Goal: Task Accomplishment & Management: Manage account settings

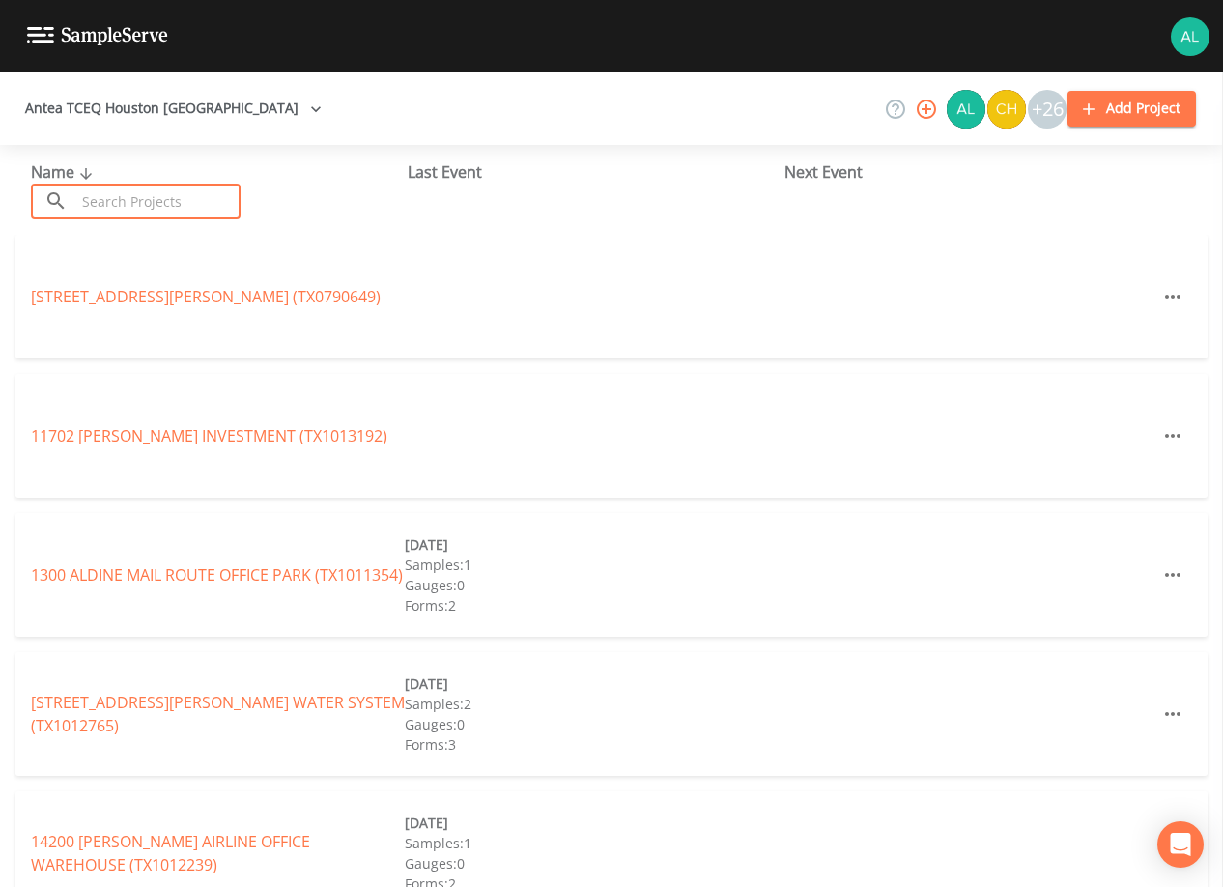
click at [120, 217] on input "text" at bounding box center [157, 202] width 165 height 36
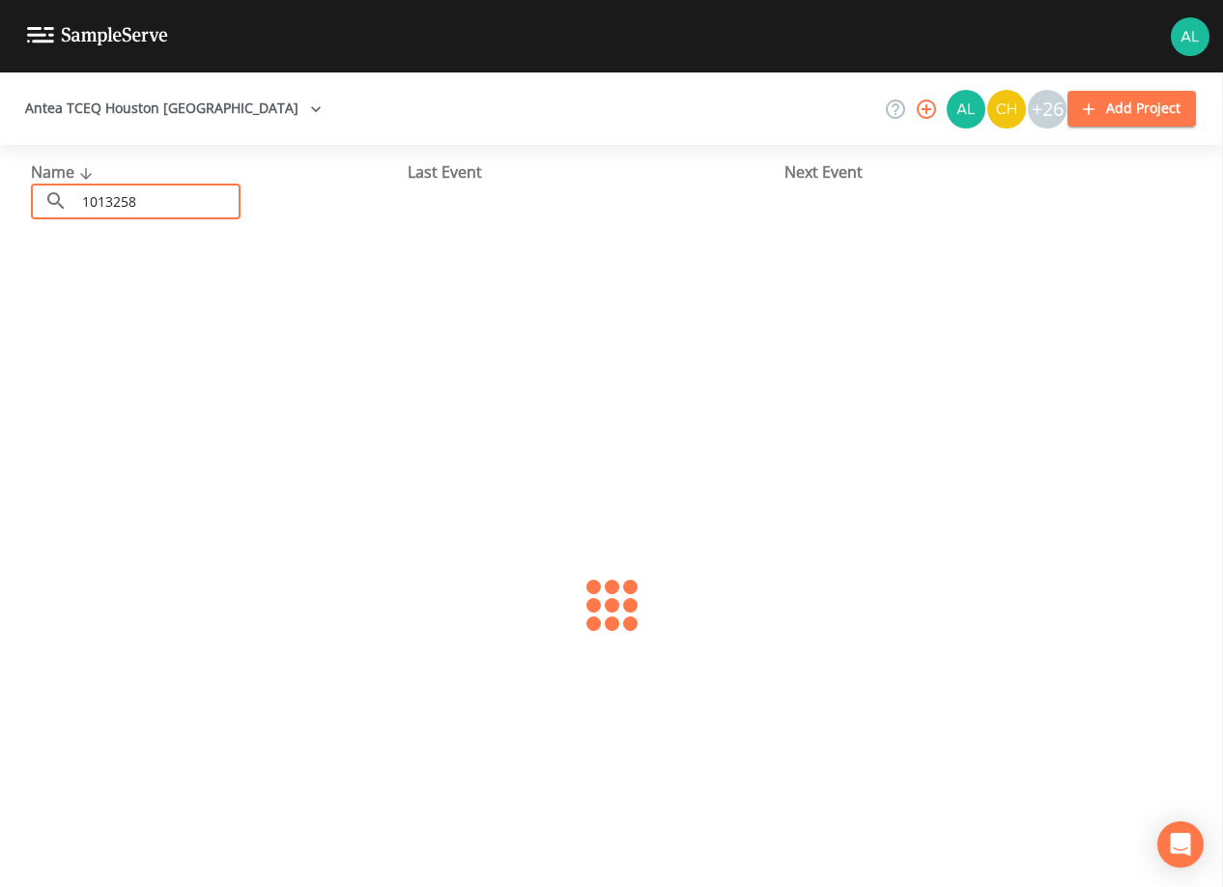
type input "1013258"
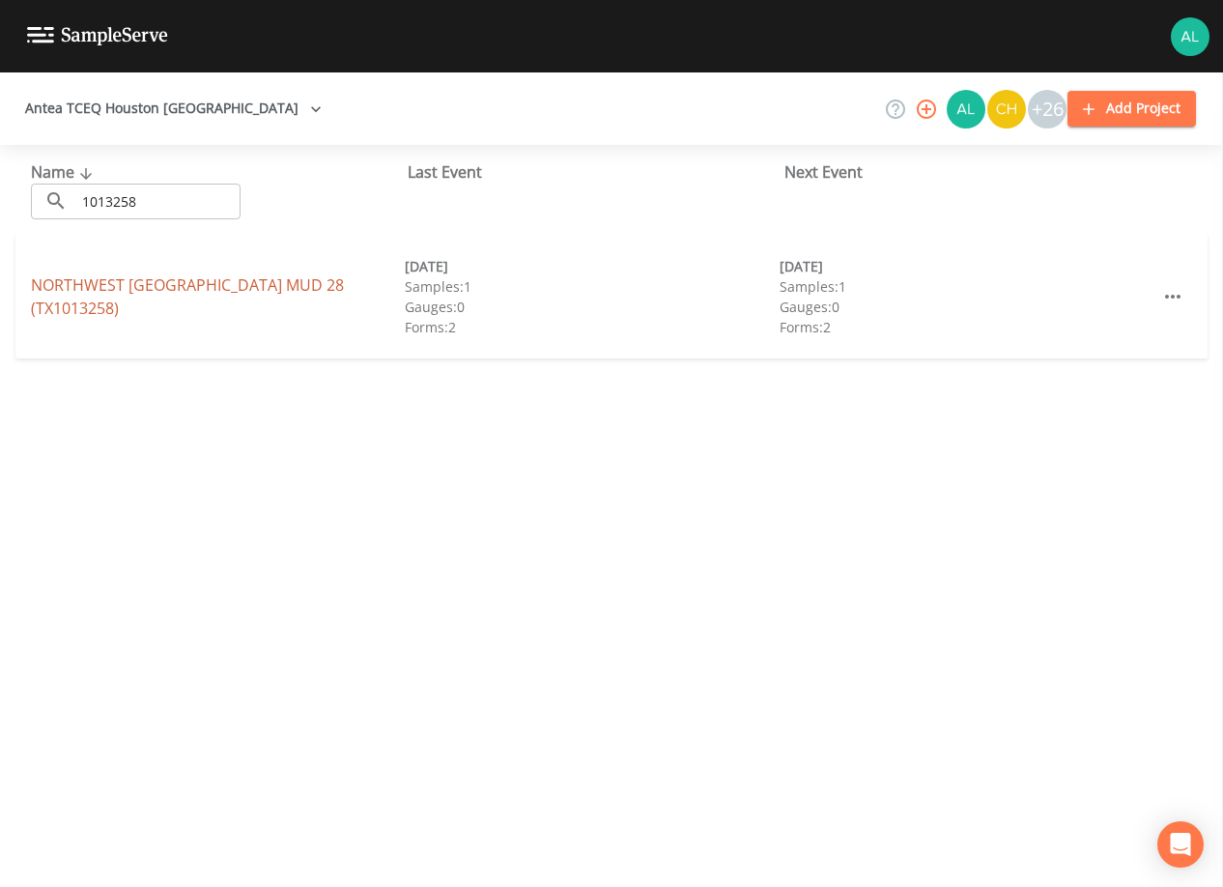
click at [53, 288] on link "[GEOGRAPHIC_DATA] 28 (TX1013258)" at bounding box center [187, 296] width 313 height 44
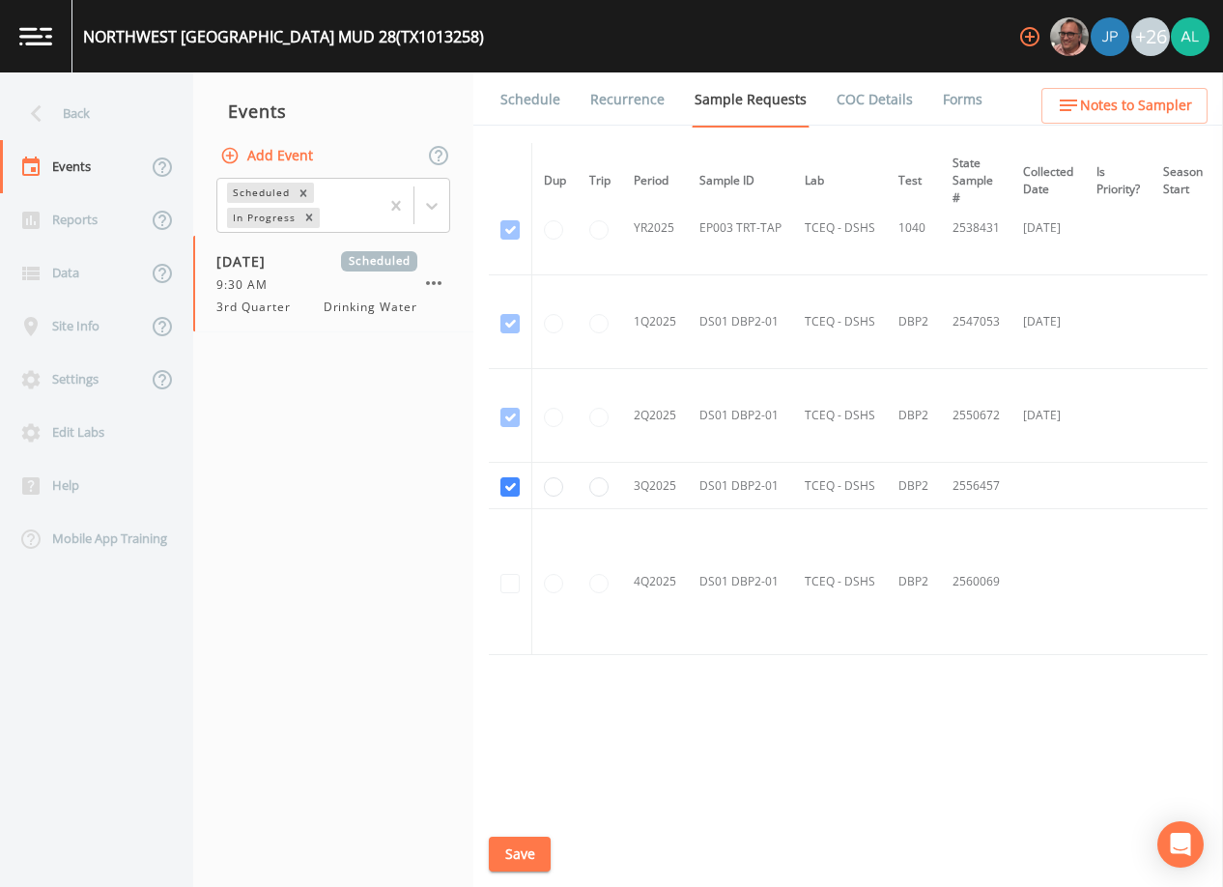
scroll to position [698, 0]
drag, startPoint x: 544, startPoint y: 54, endPoint x: 531, endPoint y: 93, distance: 40.6
click at [544, 53] on div "[GEOGRAPHIC_DATA] 28 (TX1013258) +26" at bounding box center [611, 36] width 1223 height 72
click at [531, 102] on link "Schedule" at bounding box center [530, 99] width 66 height 54
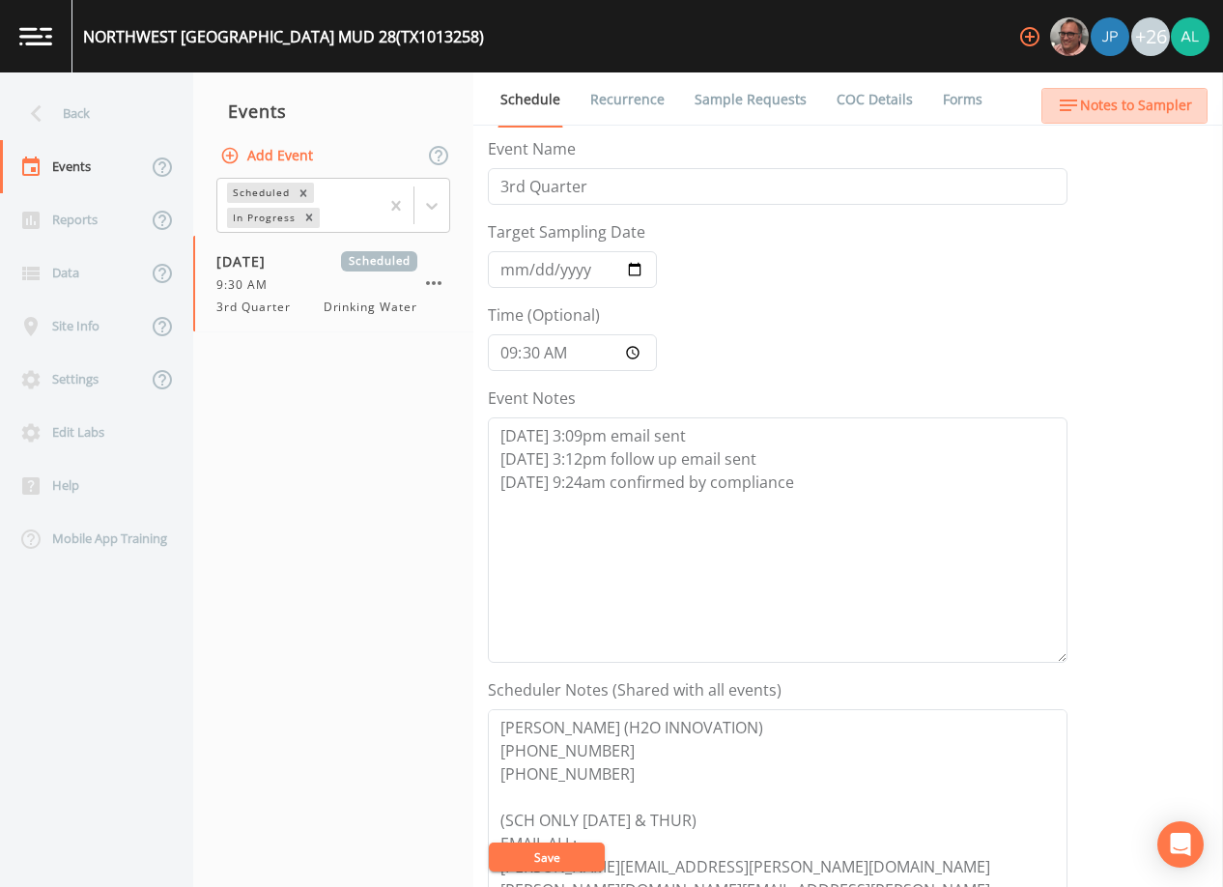
click at [1133, 106] on span "Notes to Sampler" at bounding box center [1136, 106] width 112 height 24
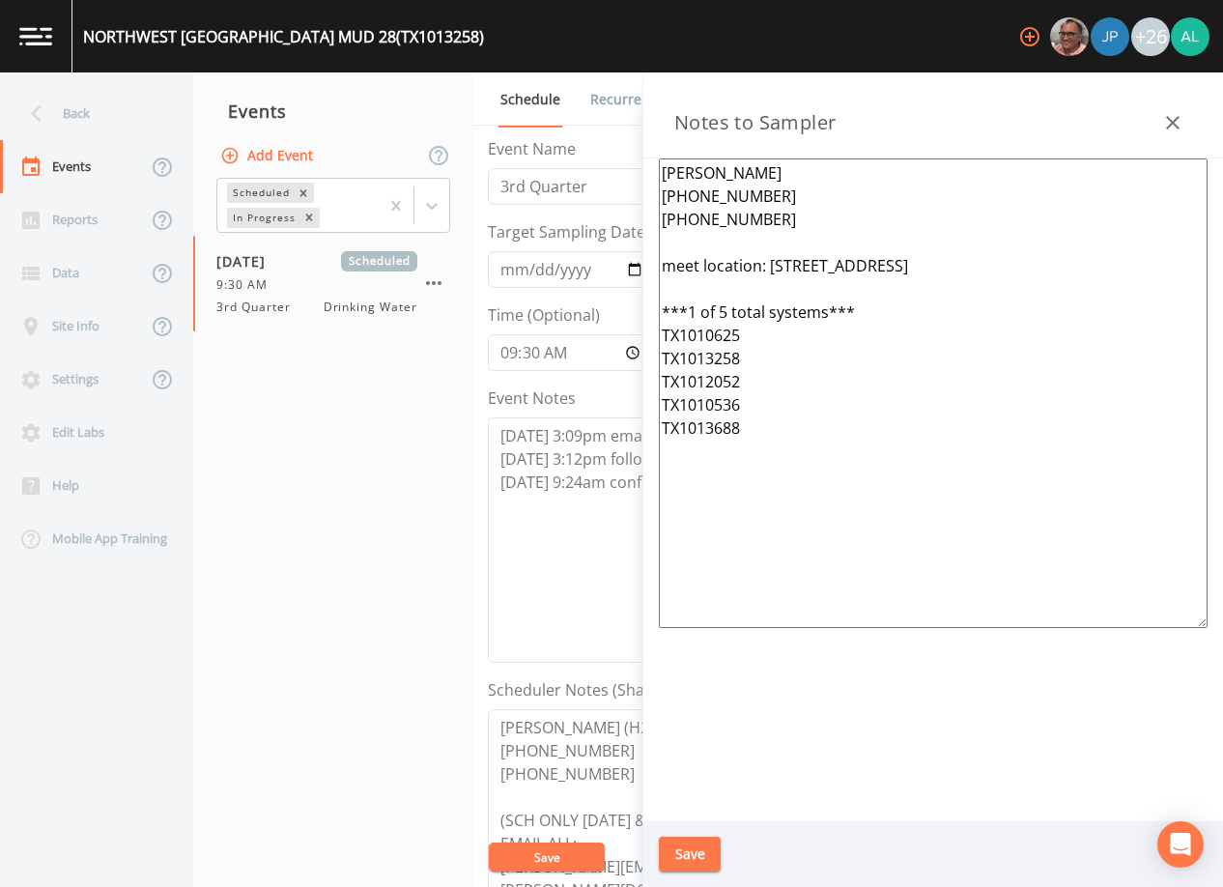
drag, startPoint x: 713, startPoint y: 333, endPoint x: 637, endPoint y: 333, distance: 75.3
click at [640, 333] on div "Back Events Reports Data Site Info Settings Edit Labs Help Mobile App Training …" at bounding box center [611, 479] width 1223 height 814
click at [724, 305] on textarea "[PERSON_NAME] [PHONE_NUMBER] [PHONE_NUMBER] meet location: [STREET_ADDRESS] ***…" at bounding box center [933, 392] width 549 height 469
drag, startPoint x: 894, startPoint y: 470, endPoint x: 561, endPoint y: 119, distance: 484.4
click at [561, 119] on div "Back Events Reports Data Site Info Settings Edit Labs Help Mobile App Training …" at bounding box center [611, 479] width 1223 height 814
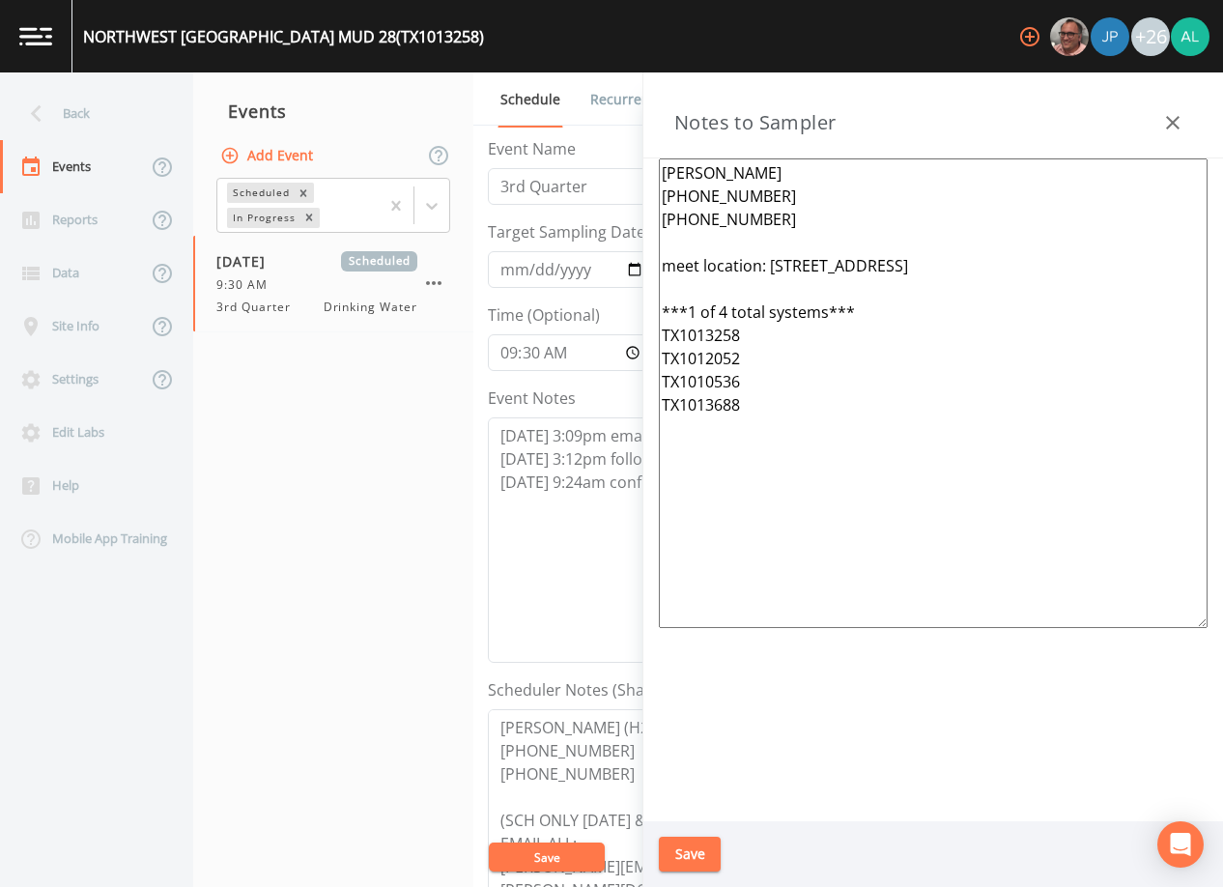
type textarea "[PERSON_NAME] [PHONE_NUMBER] [PHONE_NUMBER] meet location: [STREET_ADDRESS] ***…"
drag, startPoint x: 652, startPoint y: 185, endPoint x: 1137, endPoint y: 546, distance: 604.1
click at [1137, 546] on textarea "[PERSON_NAME] [PHONE_NUMBER] [PHONE_NUMBER] meet location: [STREET_ADDRESS] ***…" at bounding box center [933, 392] width 549 height 469
drag, startPoint x: 1083, startPoint y: 531, endPoint x: 485, endPoint y: 104, distance: 734.6
click at [485, 104] on div "Back Events Reports Data Site Info Settings Edit Labs Help Mobile App Training …" at bounding box center [611, 479] width 1223 height 814
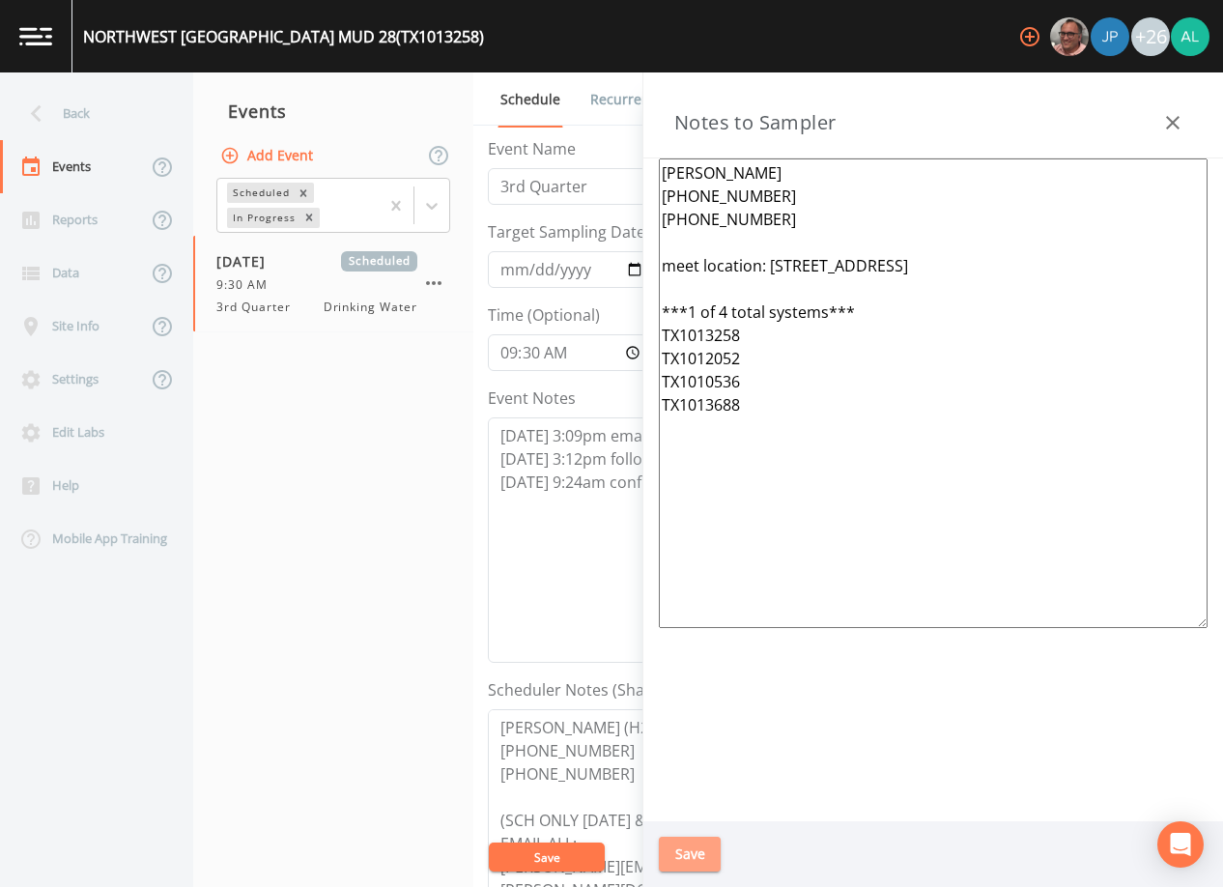
click at [710, 856] on button "Save" at bounding box center [690, 854] width 62 height 36
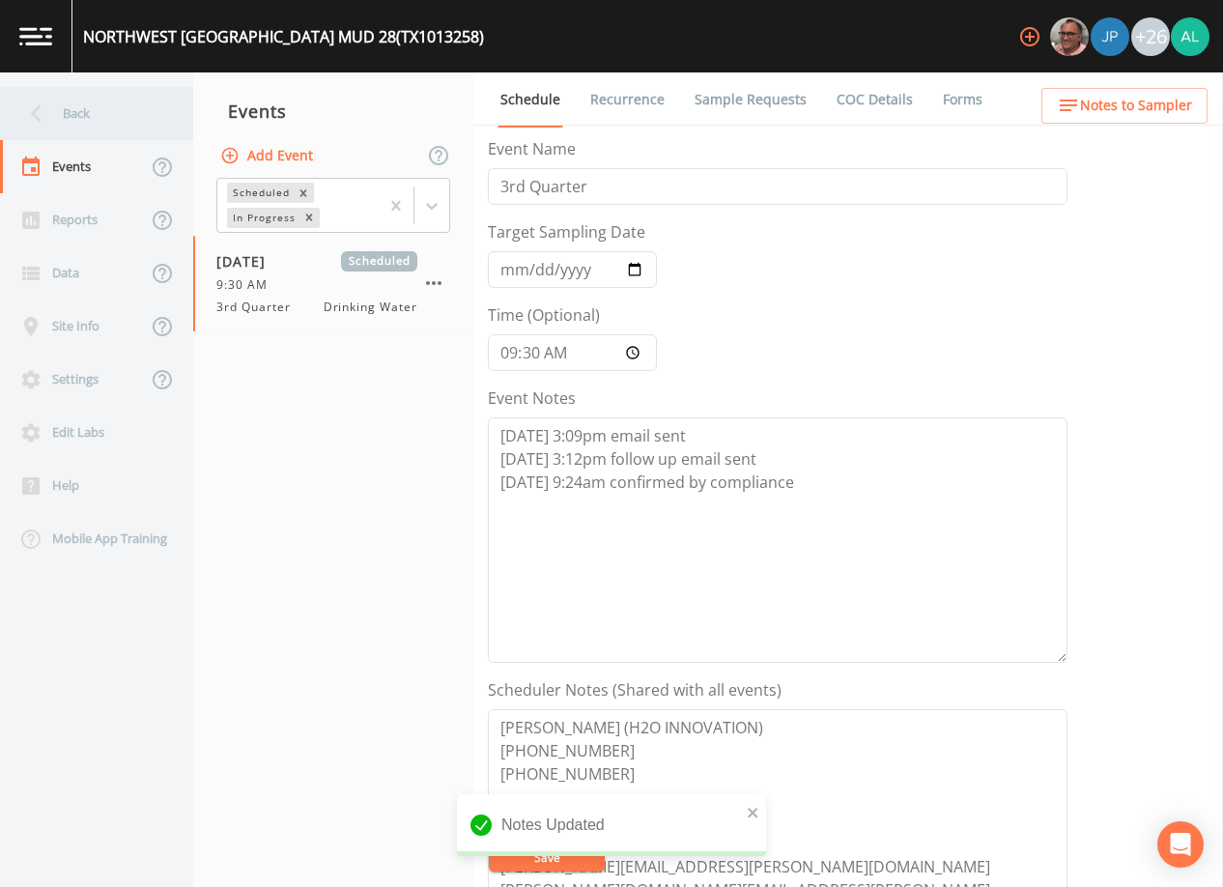
click at [91, 113] on div "Back" at bounding box center [87, 113] width 174 height 53
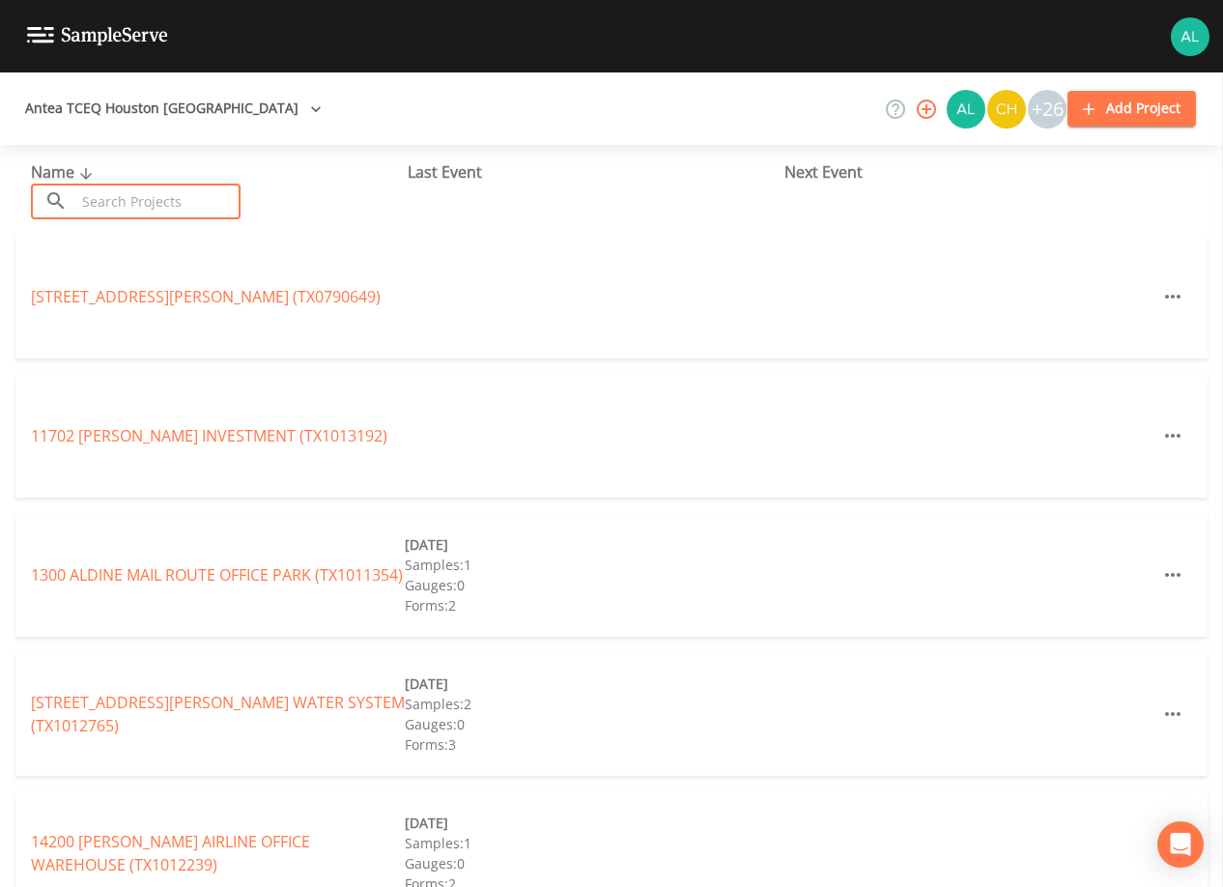
click at [161, 193] on input "text" at bounding box center [157, 202] width 165 height 36
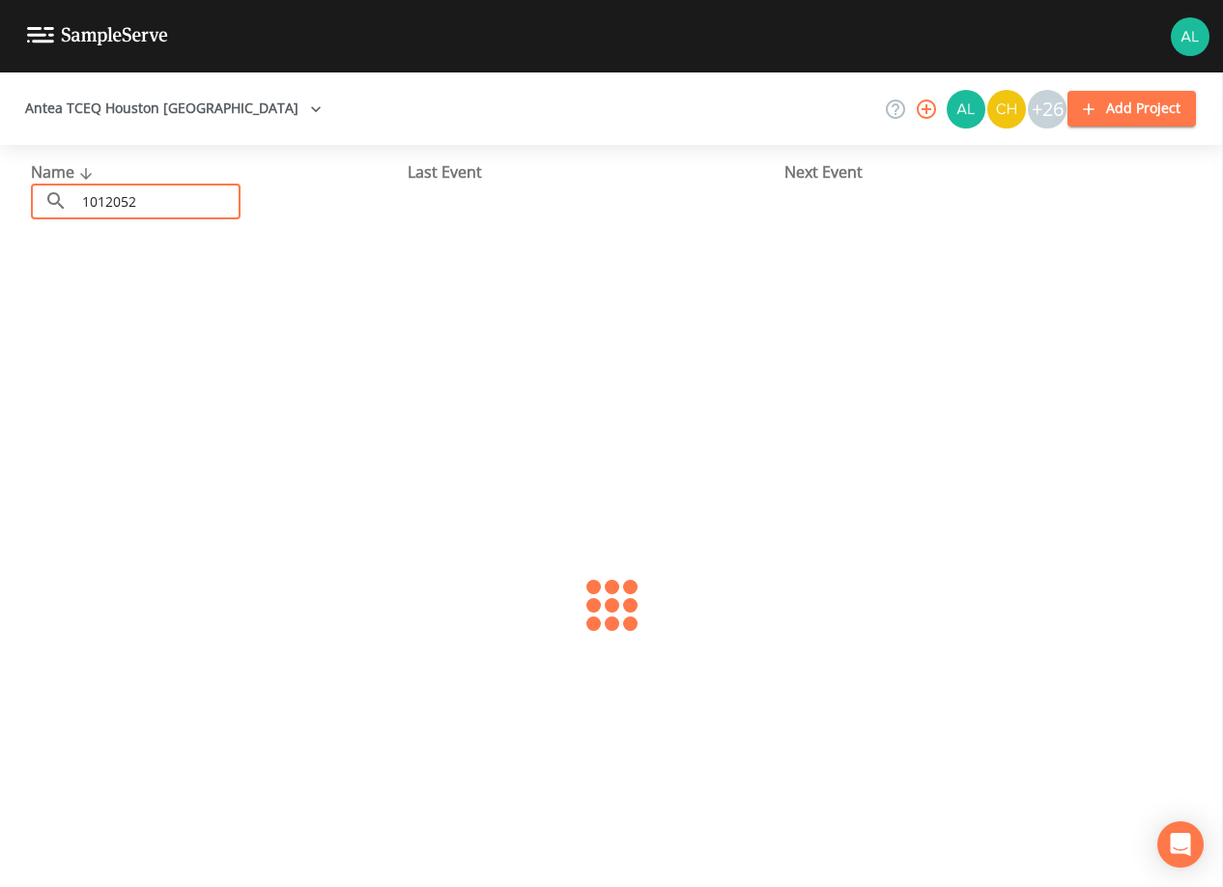
type input "1012052"
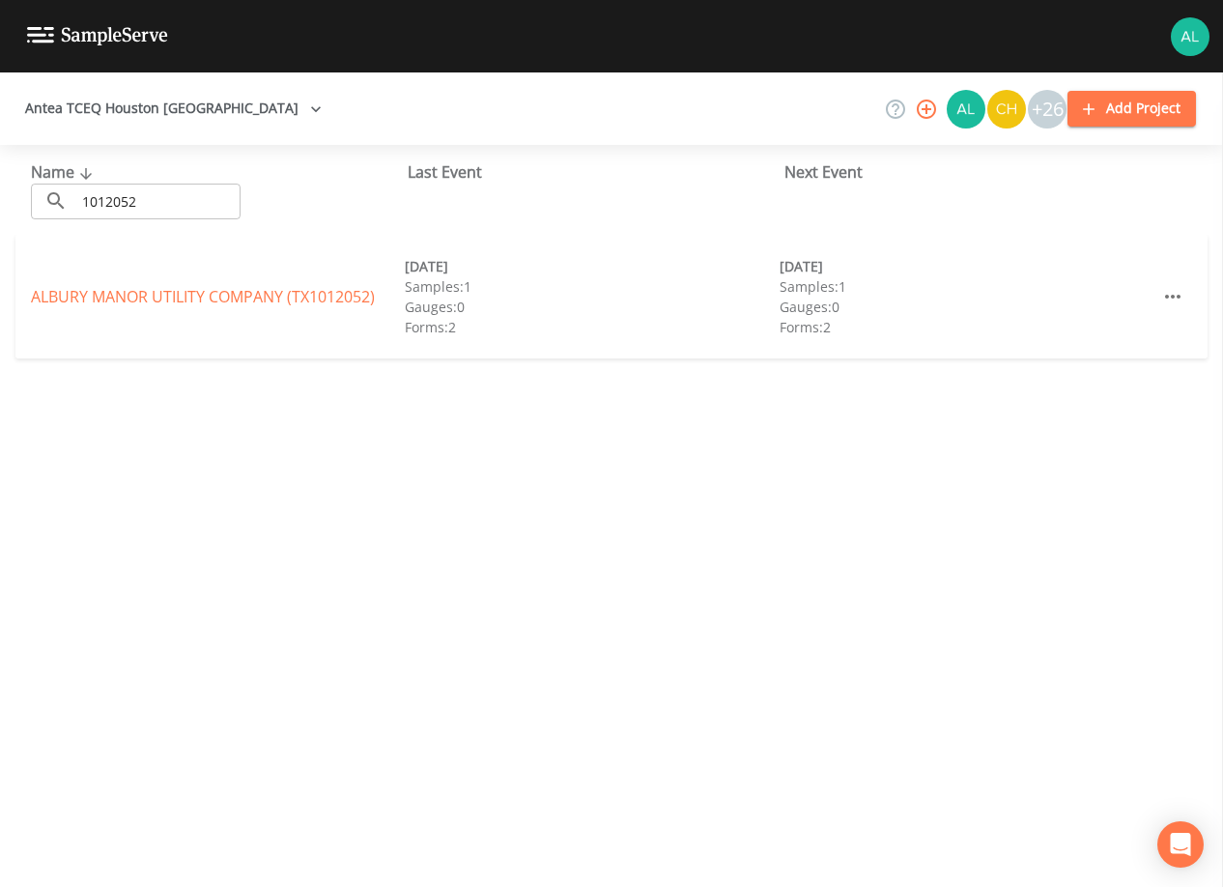
click at [218, 271] on div "ALBURY MANOR UTILITY COMPANY (TX1012052) [DATE] Samples: 1 Gauges: 0 Forms: 2 […" at bounding box center [611, 297] width 1192 height 124
click at [198, 300] on link "ALBURY MANOR UTILITY COMPANY (TX1012052)" at bounding box center [203, 296] width 344 height 21
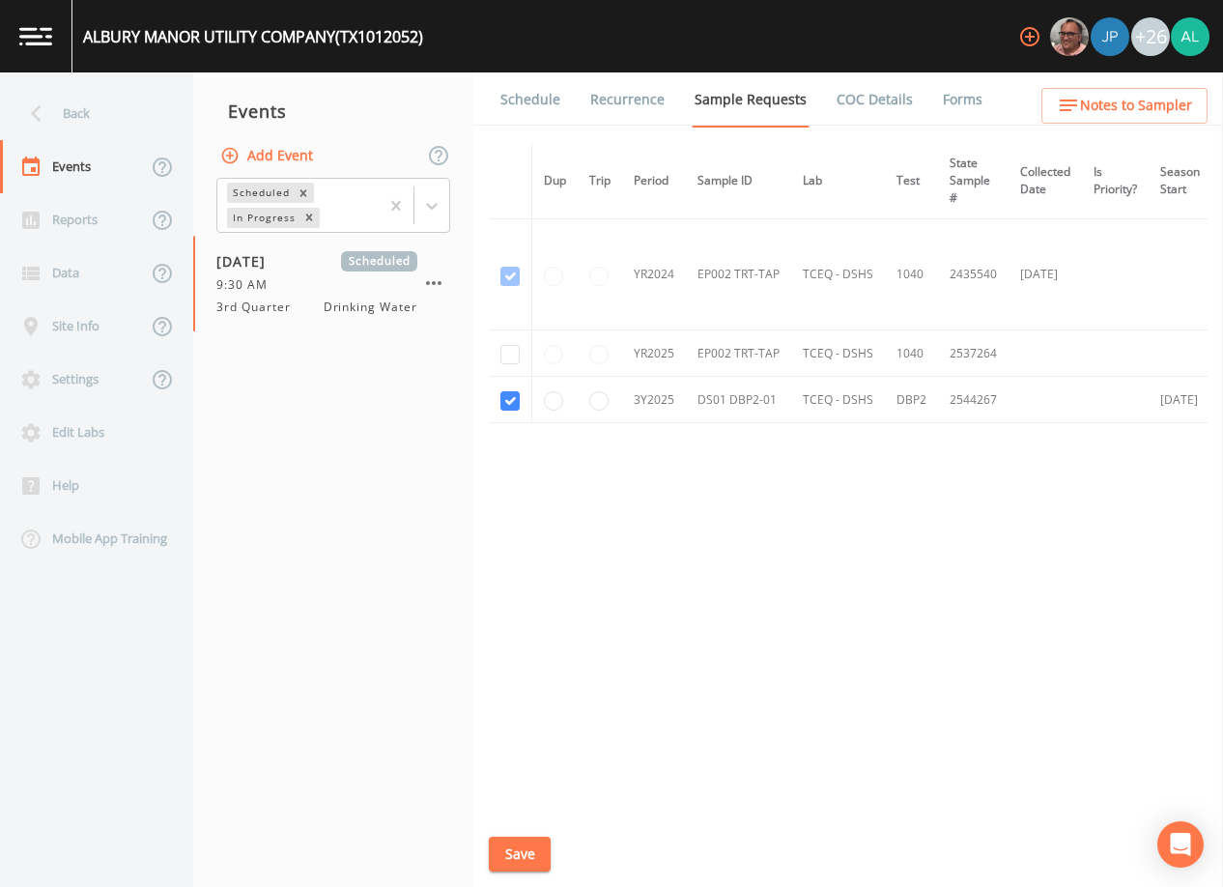
click at [1168, 139] on div "Schedule Recurrence Sample Requests COC Details Forms Dup Trip Period Sample ID…" at bounding box center [848, 479] width 750 height 814
click at [1174, 114] on span "Notes to Sampler" at bounding box center [1136, 106] width 112 height 24
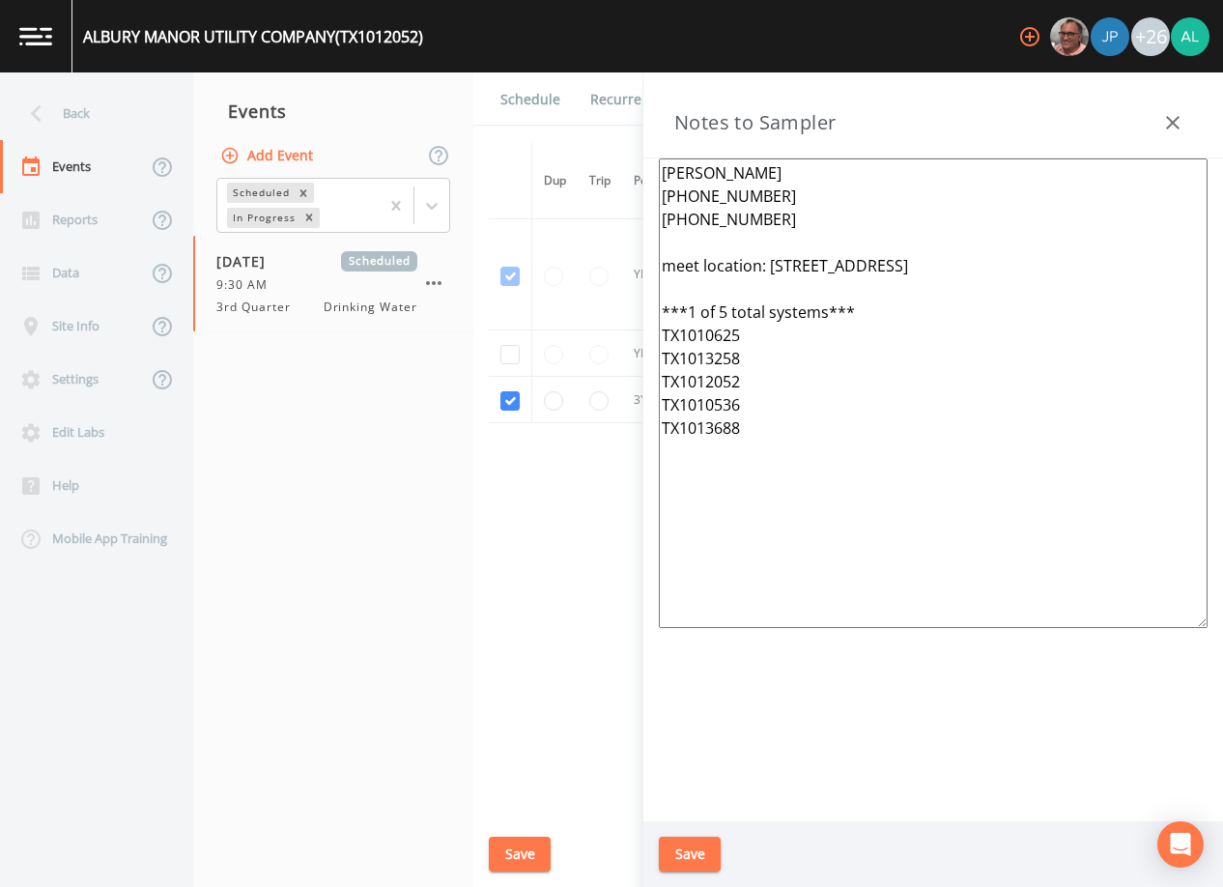
drag, startPoint x: 818, startPoint y: 489, endPoint x: 508, endPoint y: 14, distance: 567.4
click at [508, 14] on div "ALBURY MANOR UTILITY COMPANY (TX1012052) +26 Back Events Reports Data Site Info…" at bounding box center [611, 443] width 1223 height 887
paste textarea "4 total systems***"
type textarea "[PERSON_NAME] [PHONE_NUMBER] [PHONE_NUMBER] meet location: [STREET_ADDRESS] ***…"
click at [683, 843] on button "Save" at bounding box center [690, 854] width 62 height 36
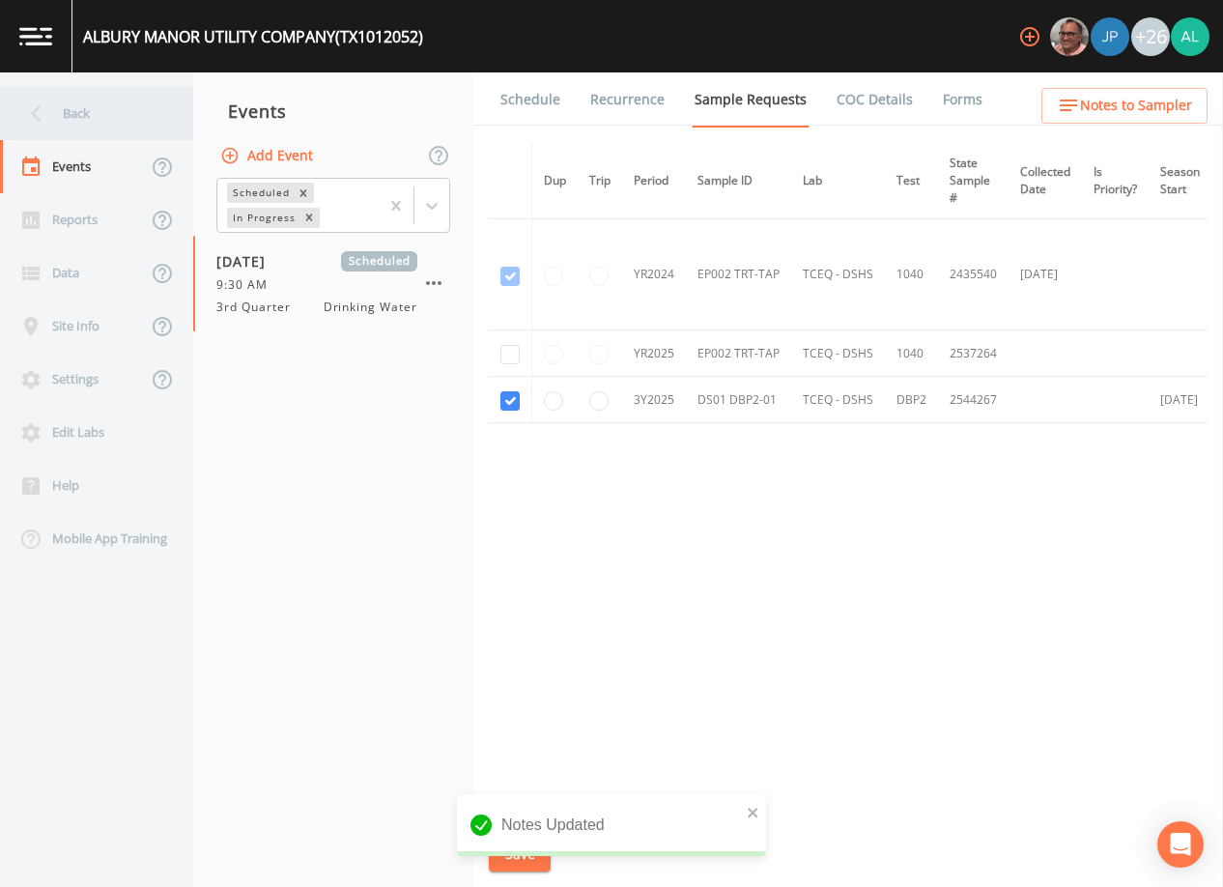
click at [118, 135] on div "Back" at bounding box center [87, 113] width 174 height 53
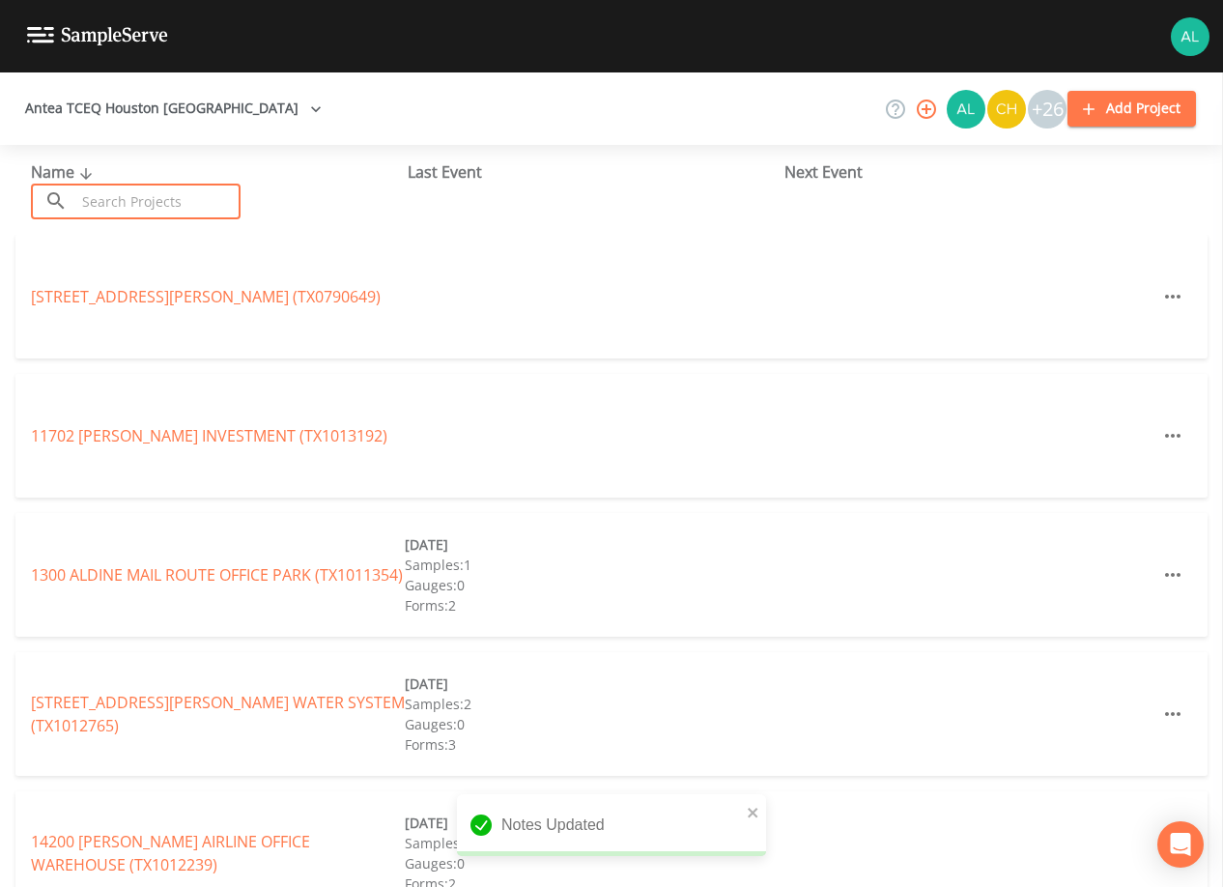
click at [152, 203] on input "text" at bounding box center [157, 202] width 165 height 36
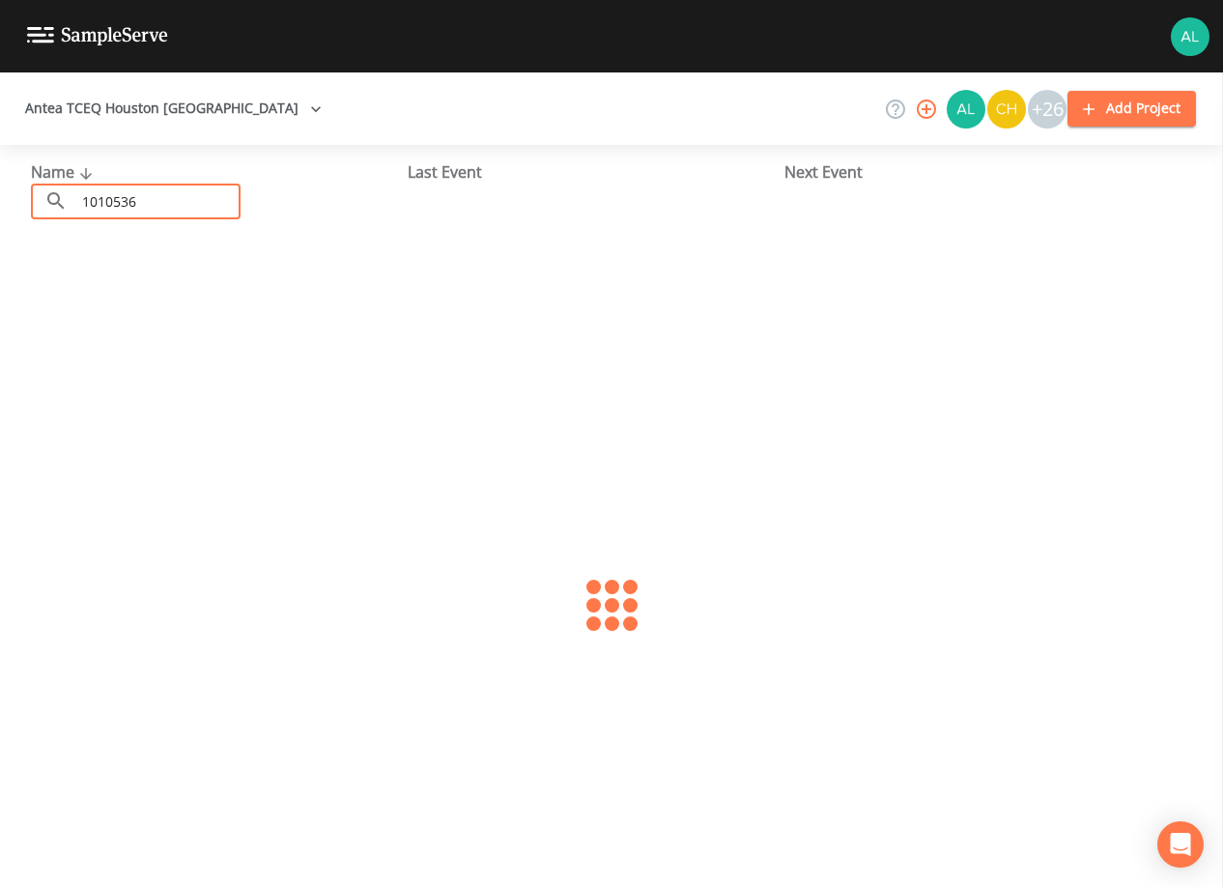
type input "1010536"
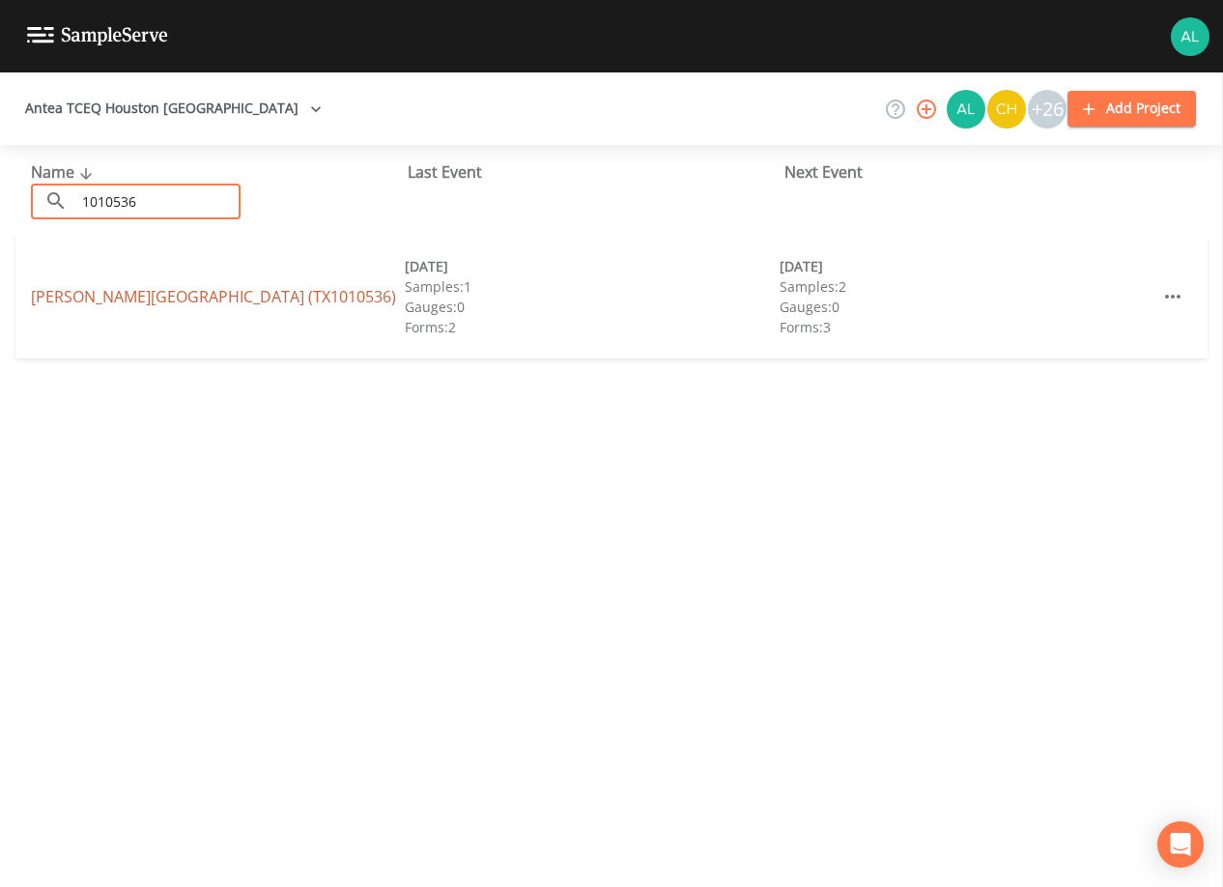
click at [221, 294] on link "[PERSON_NAME][GEOGRAPHIC_DATA] (TX1010536)" at bounding box center [213, 296] width 365 height 21
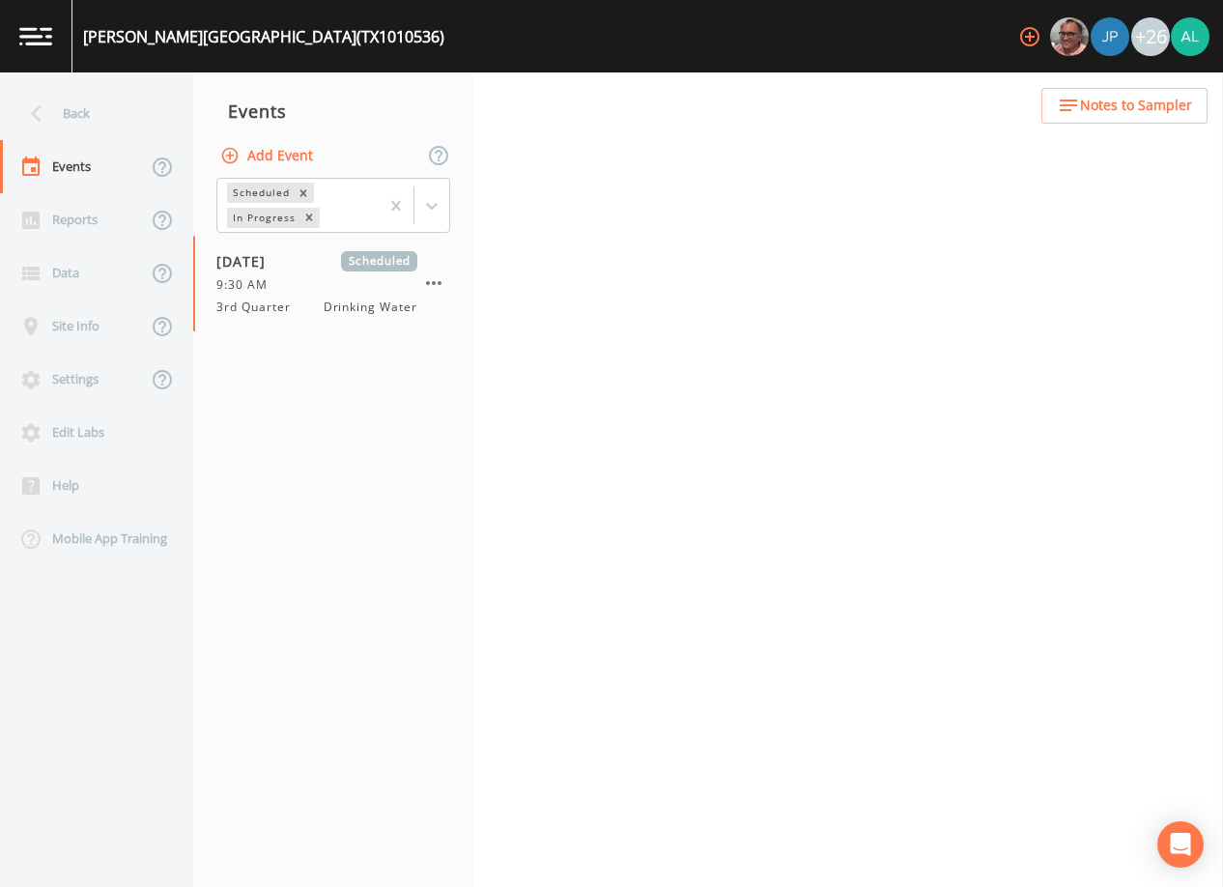
click at [1155, 86] on div "Back Events Reports Data Site Info Settings Edit Labs Help Mobile App Training …" at bounding box center [611, 479] width 1223 height 814
click at [1131, 117] on span "Notes to Sampler" at bounding box center [1136, 106] width 112 height 24
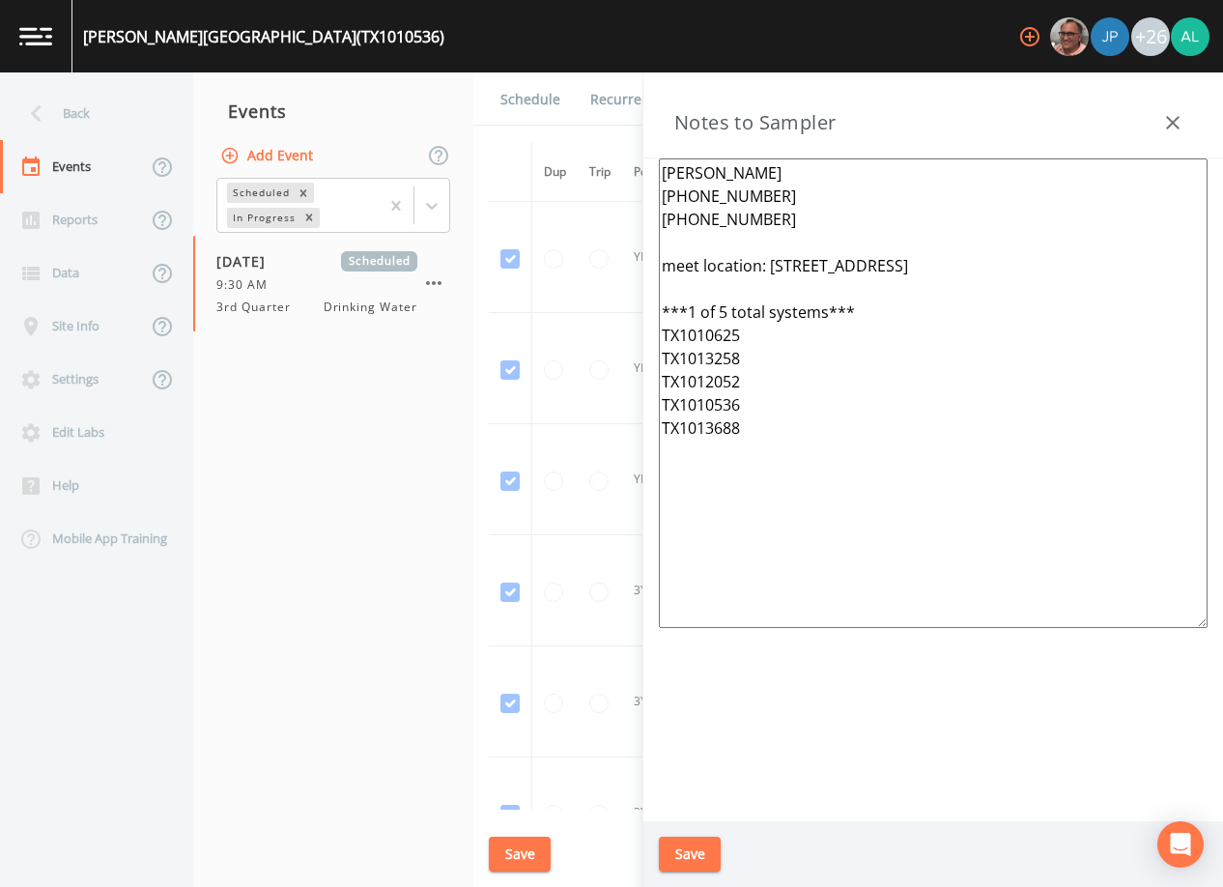
drag, startPoint x: 983, startPoint y: 538, endPoint x: 526, endPoint y: 129, distance: 612.9
click at [518, 130] on div "Back Events Reports Data Site Info Settings Edit Labs Help Mobile App Training …" at bounding box center [611, 479] width 1223 height 814
paste textarea "4 total systems***"
type textarea "[PERSON_NAME] [PHONE_NUMBER] [PHONE_NUMBER] meet location: [STREET_ADDRESS] ***…"
click at [713, 833] on div "Save" at bounding box center [933, 854] width 580 height 67
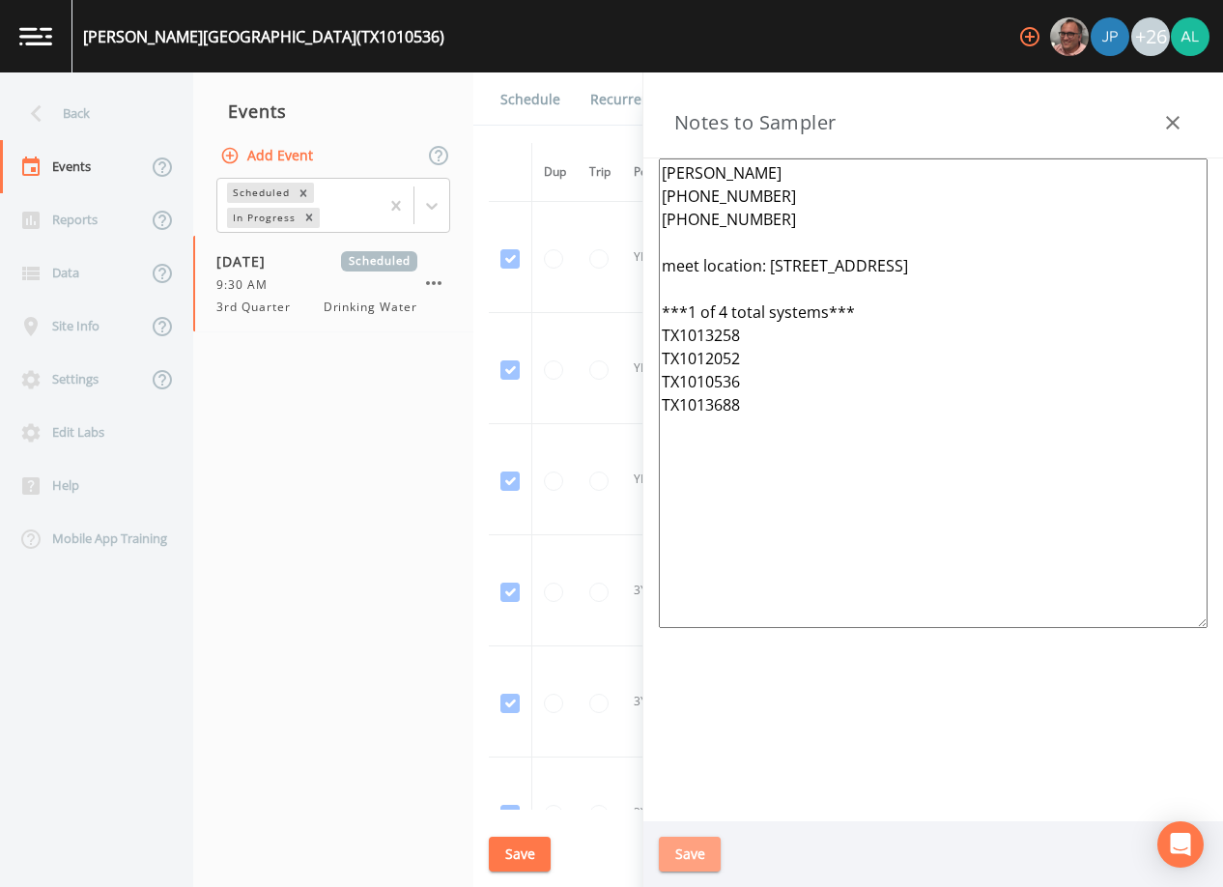
click at [710, 842] on button "Save" at bounding box center [690, 854] width 62 height 36
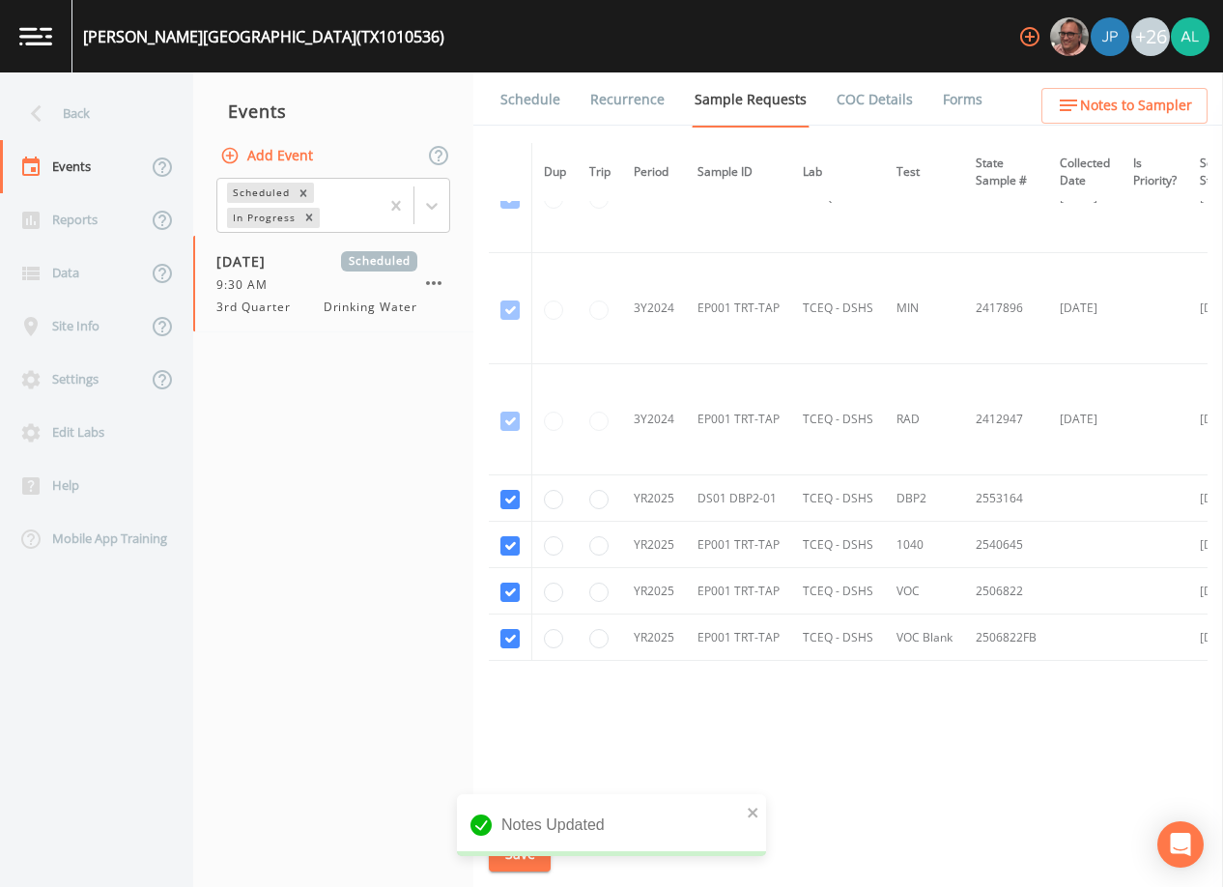
scroll to position [737, 0]
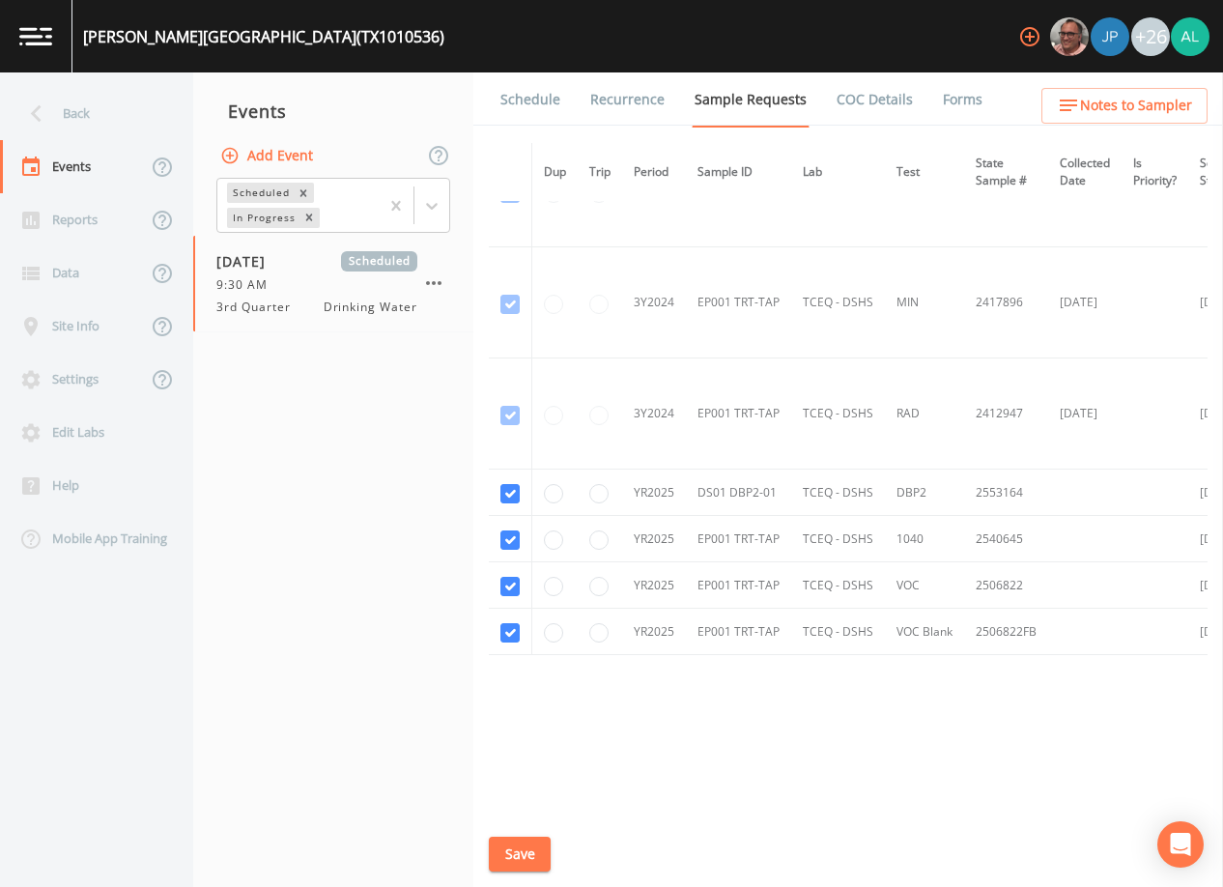
click at [1160, 103] on span "Notes to Sampler" at bounding box center [1136, 106] width 112 height 24
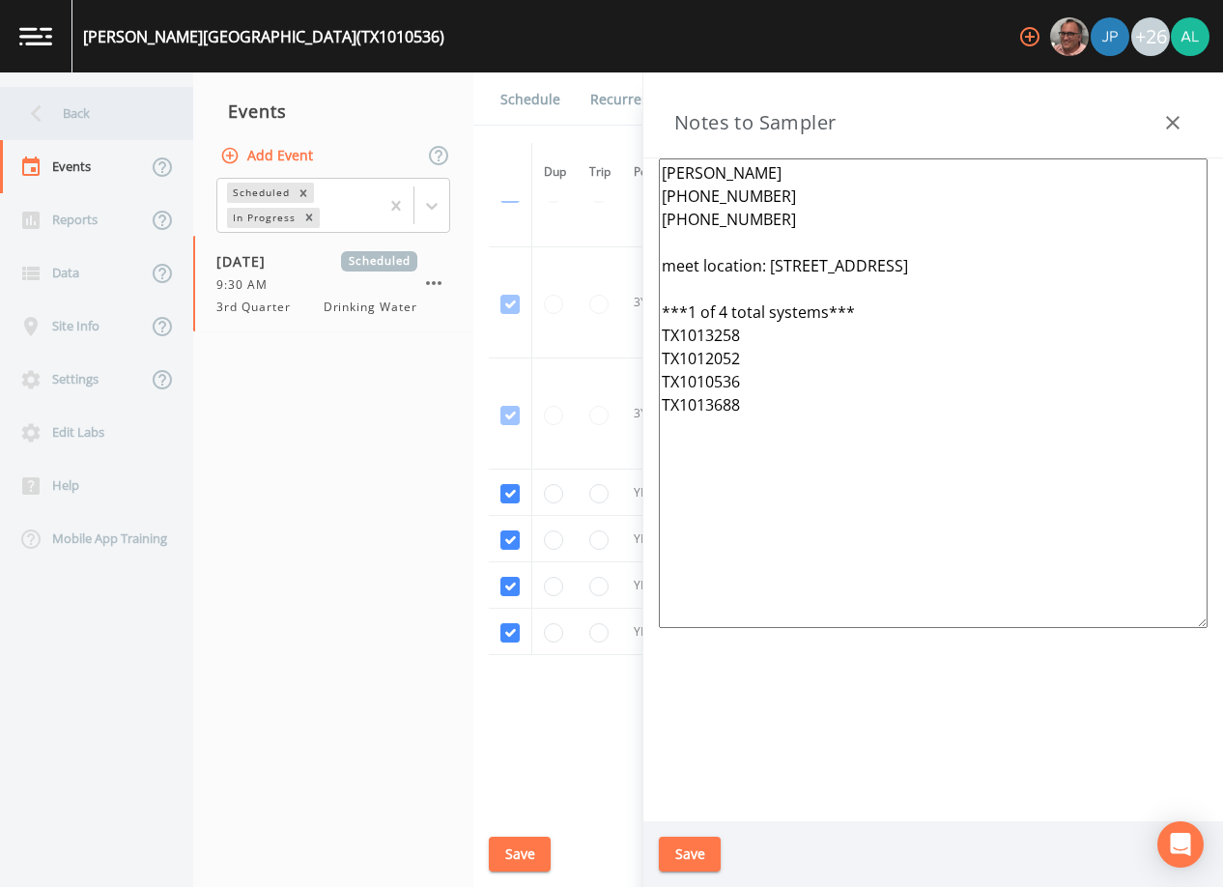
click at [72, 124] on div "Back" at bounding box center [87, 113] width 174 height 53
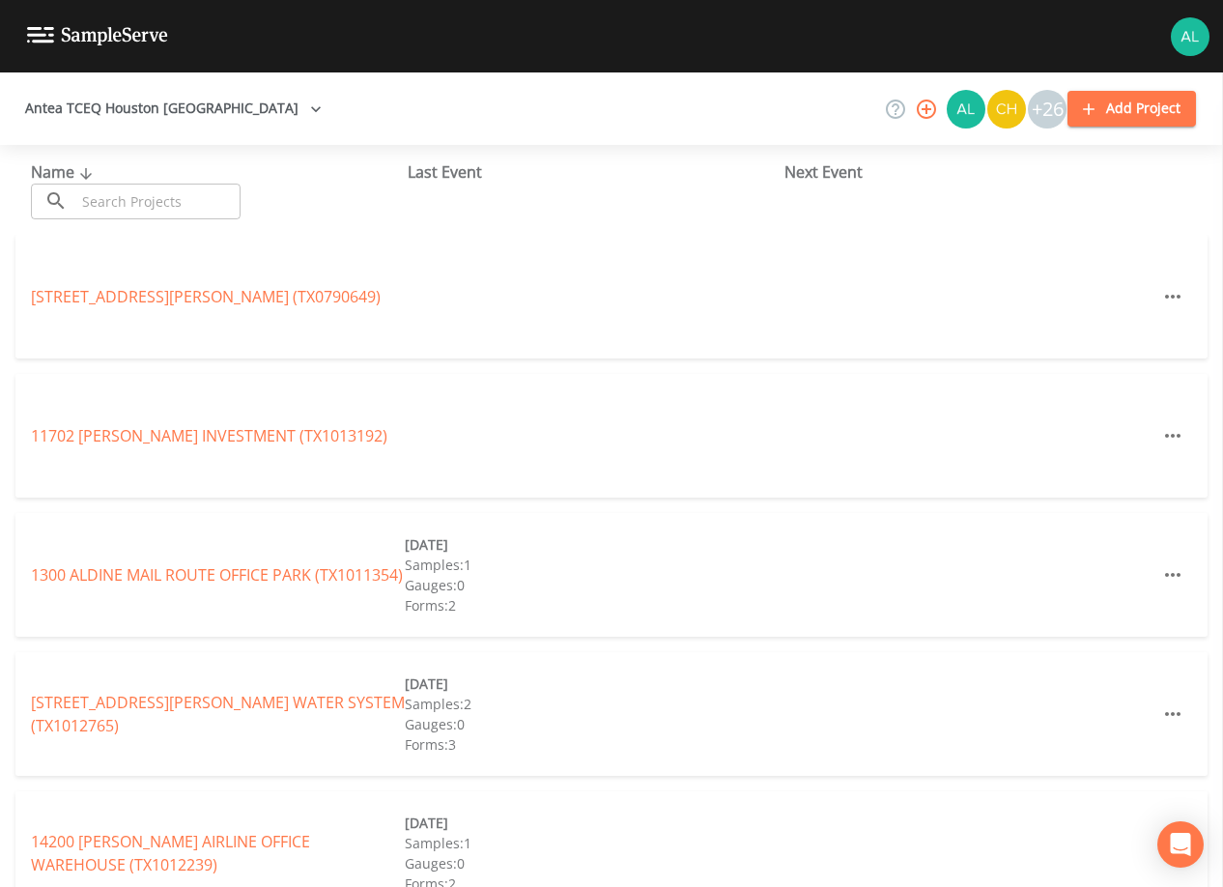
click at [115, 206] on input "text" at bounding box center [157, 202] width 165 height 36
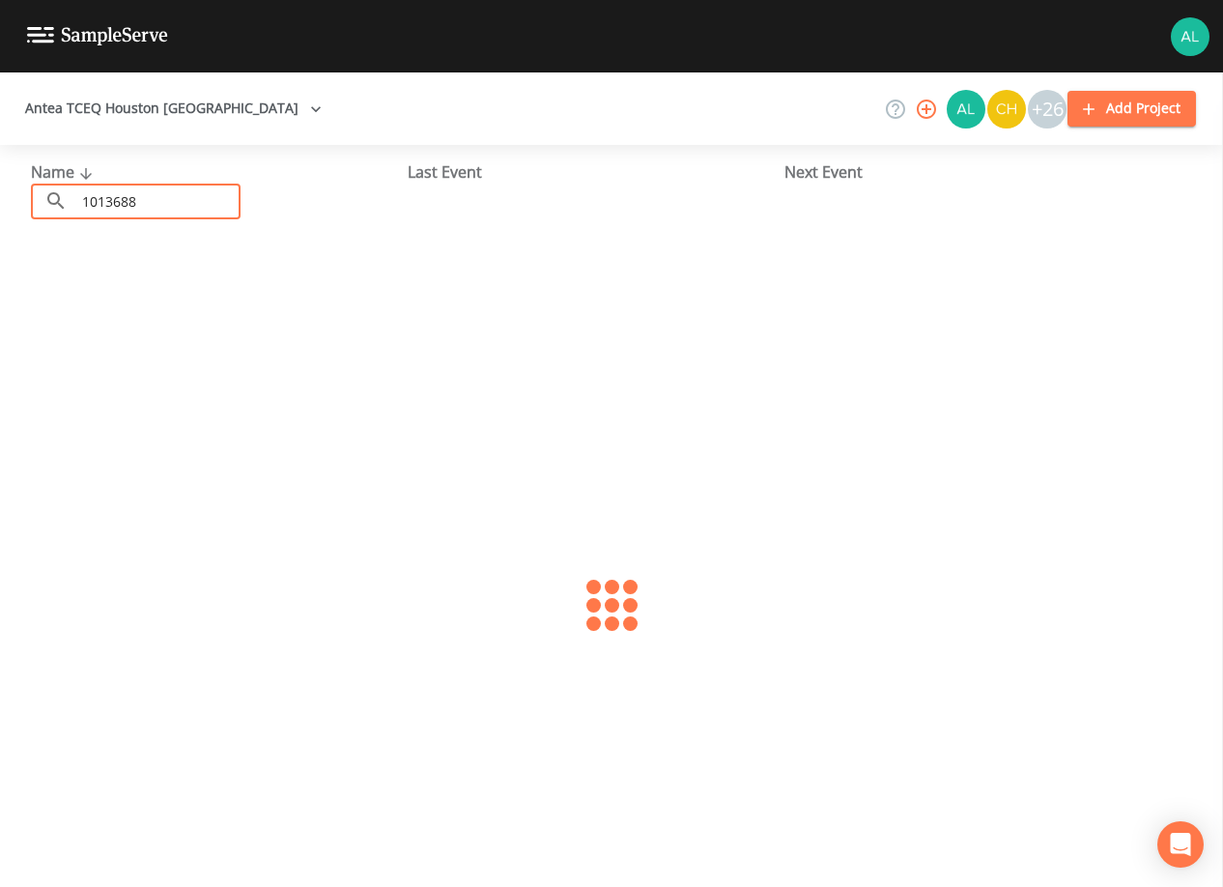
type input "1013688"
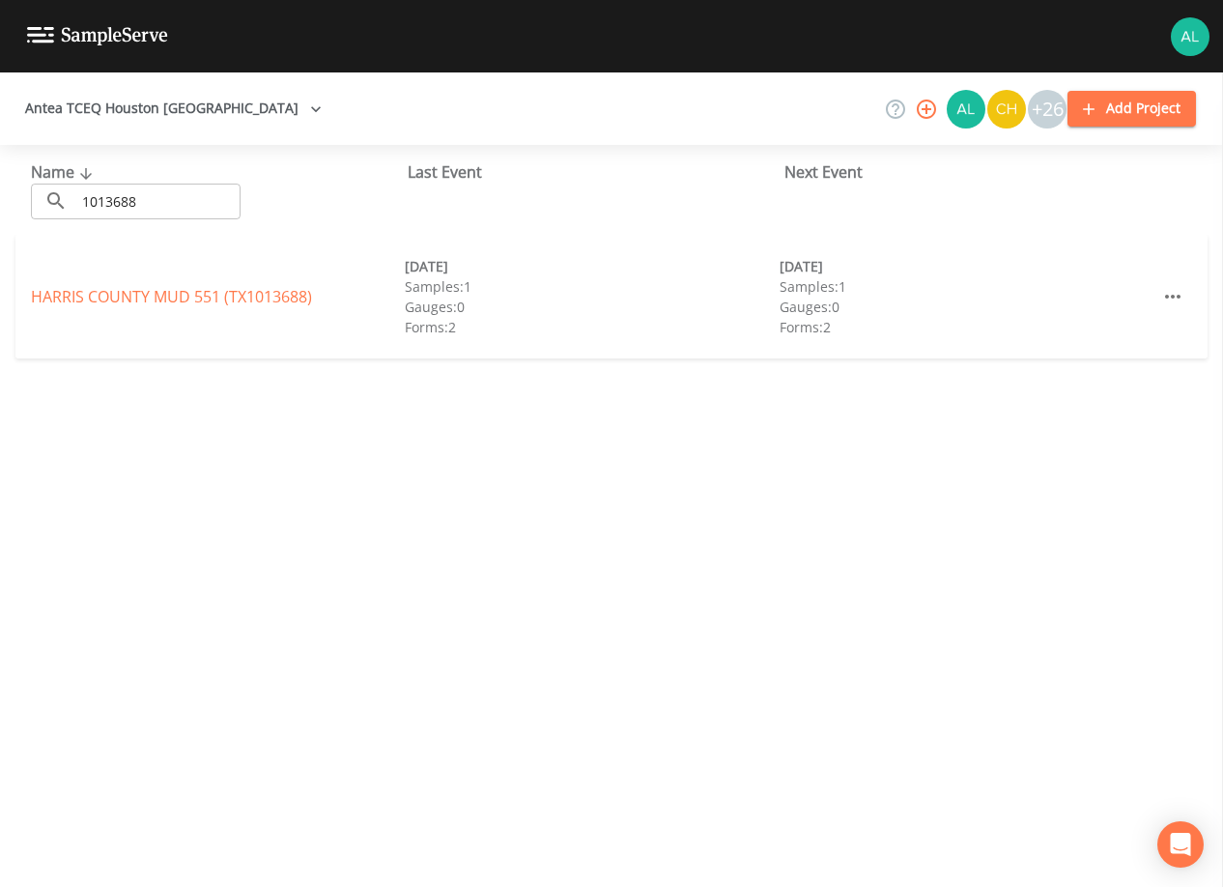
click at [86, 297] on link "[GEOGRAPHIC_DATA] 551 (TX1013688)" at bounding box center [171, 296] width 281 height 21
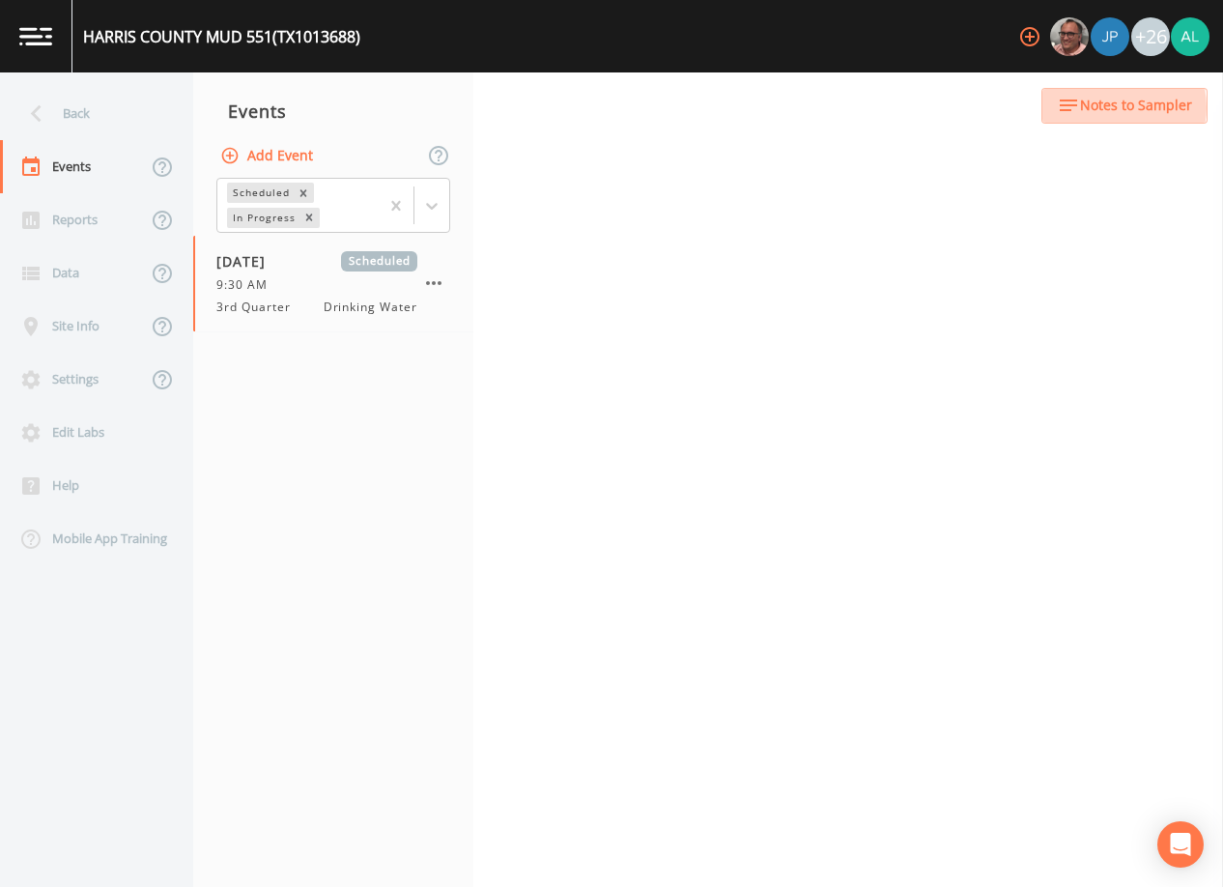
click at [1113, 106] on span "Notes to Sampler" at bounding box center [1136, 106] width 112 height 24
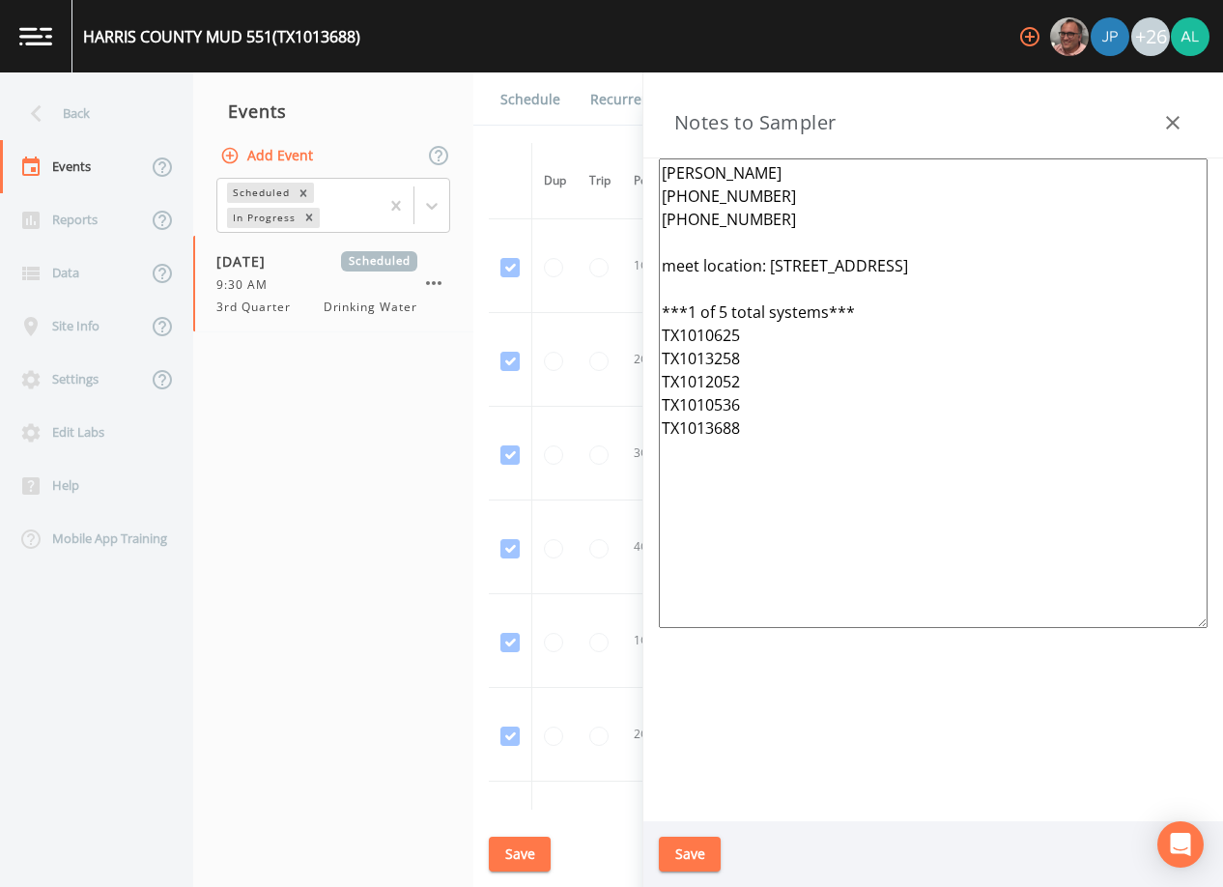
drag, startPoint x: 743, startPoint y: 482, endPoint x: 593, endPoint y: 98, distance: 412.5
click at [593, 98] on div "Back Events Reports Data Site Info Settings Edit Labs Help Mobile App Training …" at bounding box center [611, 479] width 1223 height 814
paste textarea "4 total systems***"
type textarea "[PERSON_NAME] [PHONE_NUMBER] [PHONE_NUMBER] meet location: [STREET_ADDRESS] ***…"
click at [698, 850] on button "Save" at bounding box center [690, 854] width 62 height 36
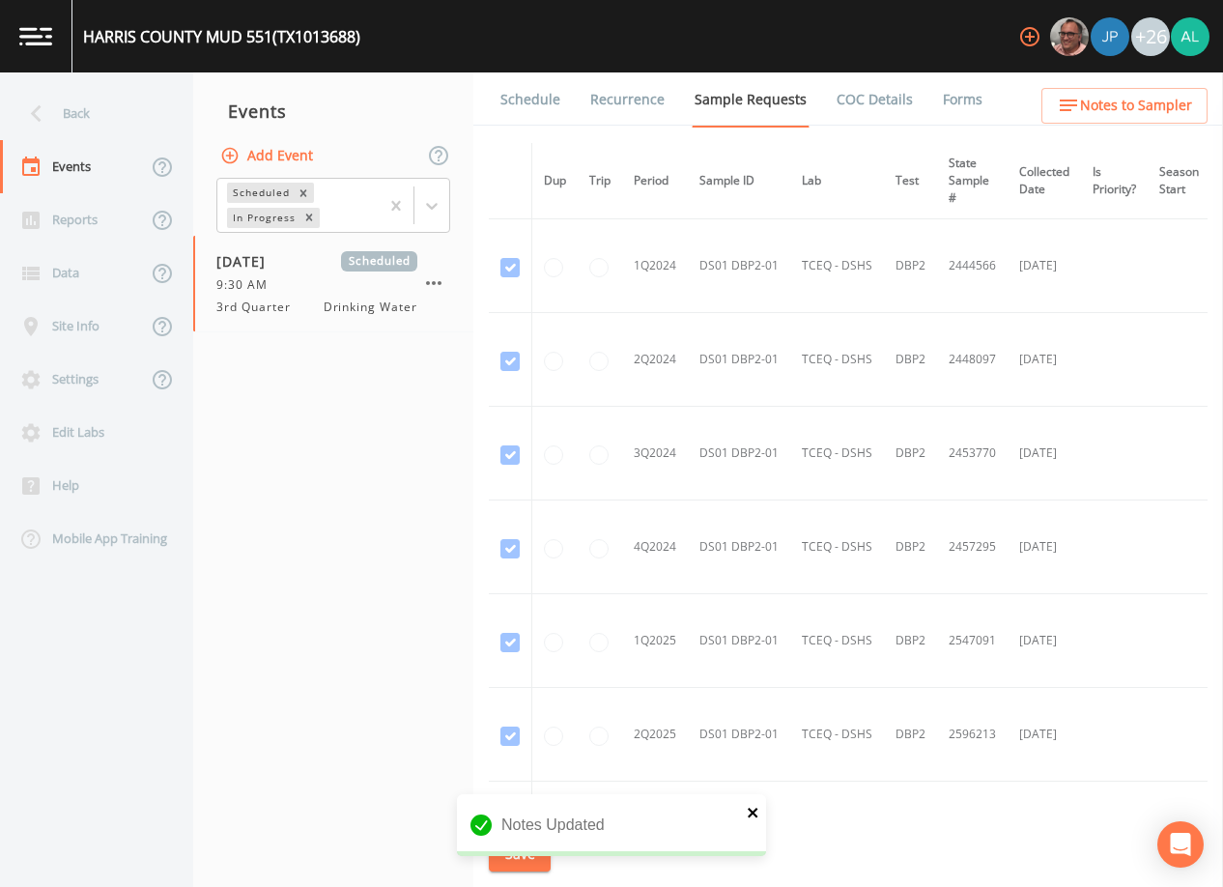
click at [747, 817] on icon "close" at bounding box center [754, 812] width 14 height 15
click at [535, 851] on button "Save" at bounding box center [520, 854] width 62 height 36
click at [535, 850] on div "Saving event" at bounding box center [611, 832] width 309 height 77
click at [152, 128] on div "Back" at bounding box center [87, 113] width 174 height 53
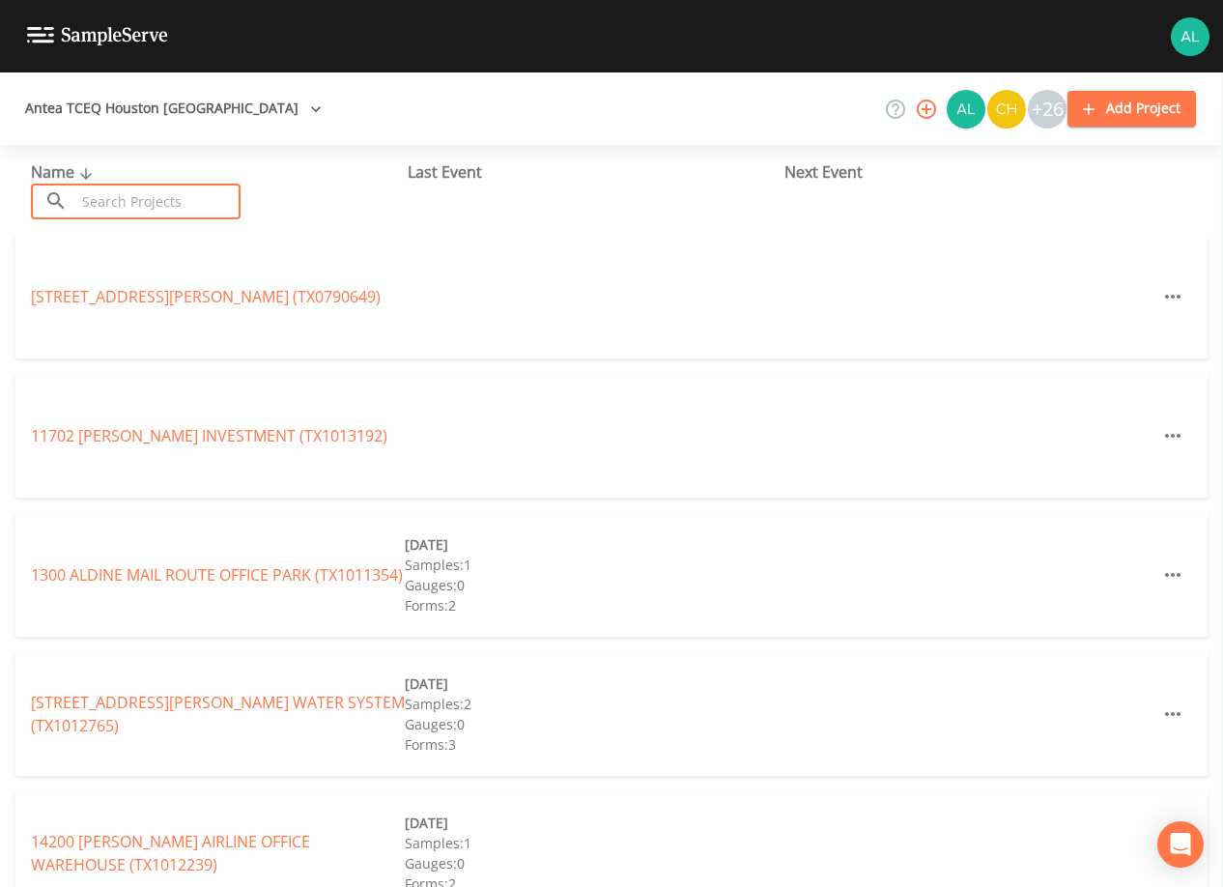
click at [140, 185] on input "text" at bounding box center [157, 202] width 165 height 36
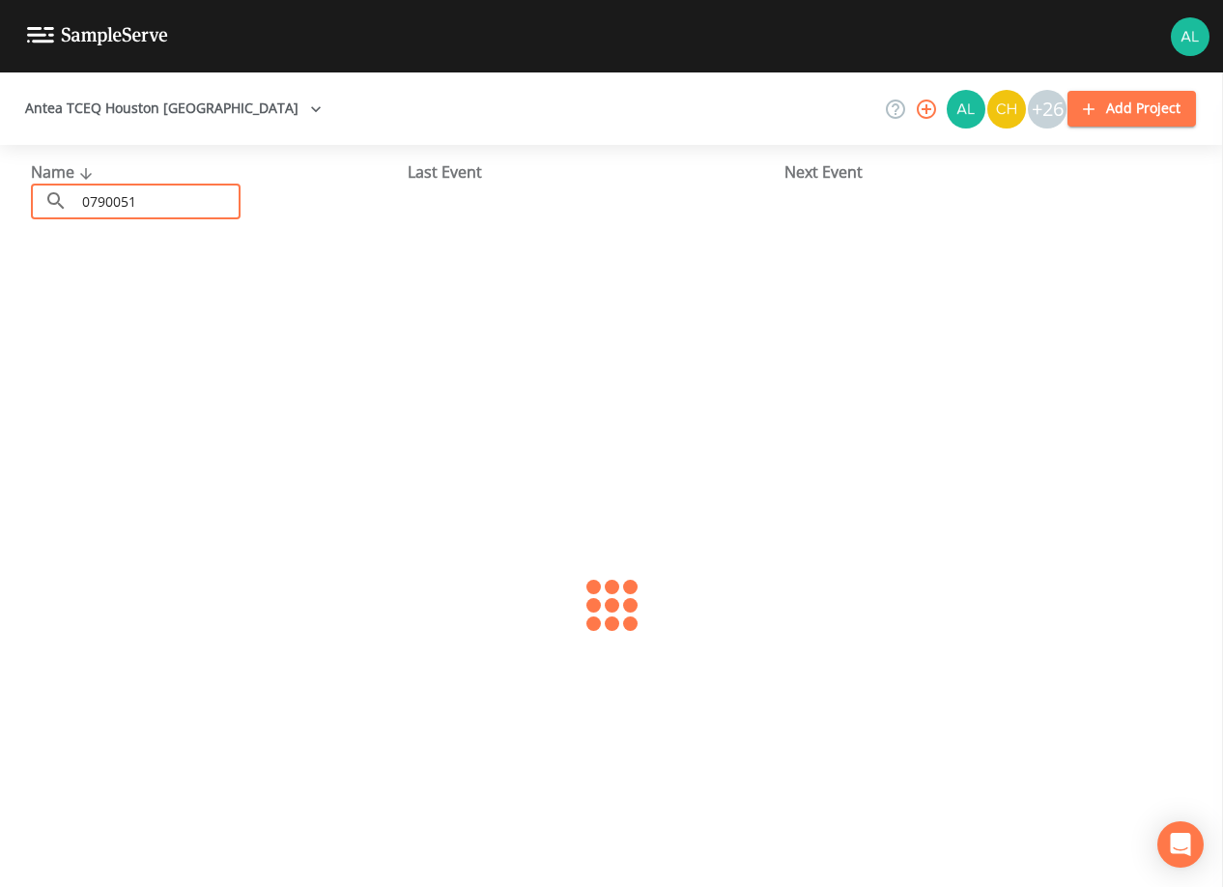
type input "0790051"
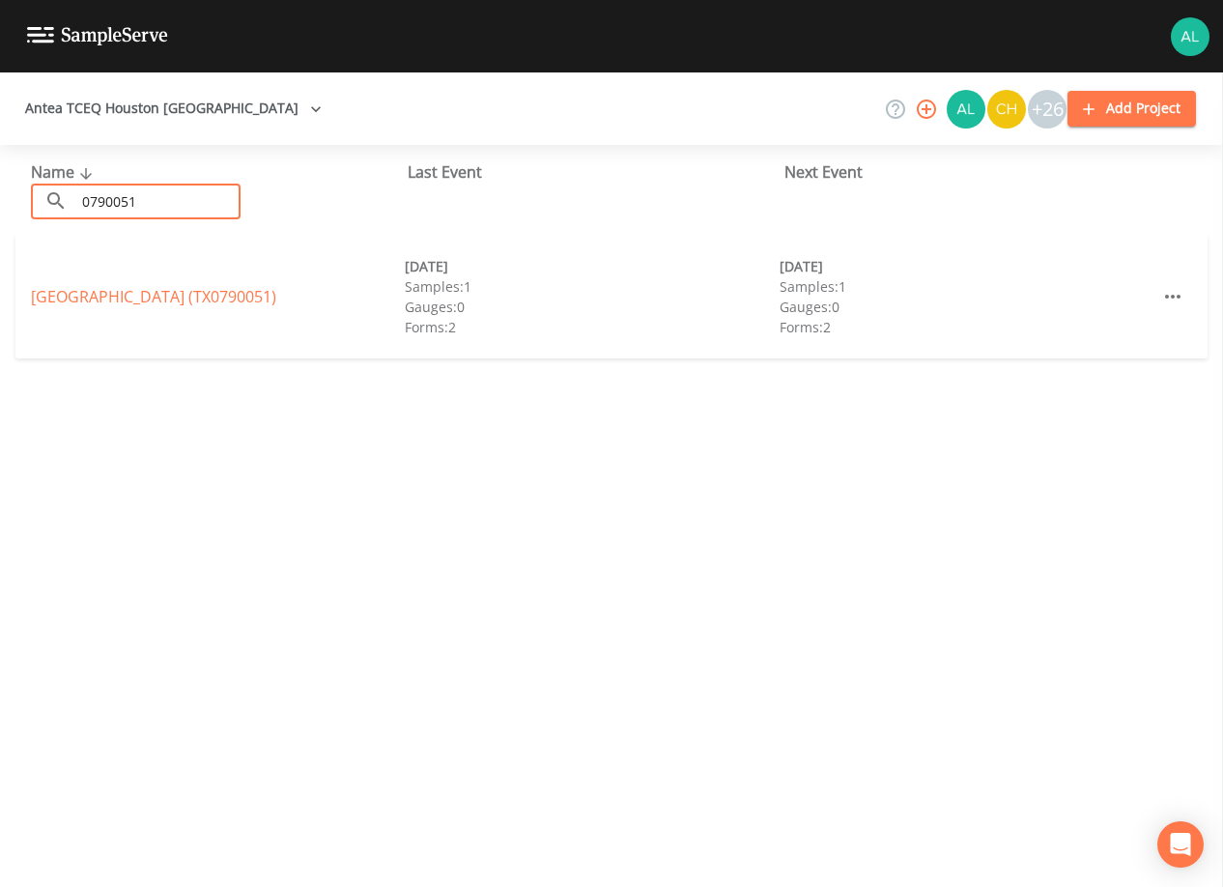
click at [151, 298] on link "[GEOGRAPHIC_DATA] (TX0790051)" at bounding box center [153, 296] width 245 height 21
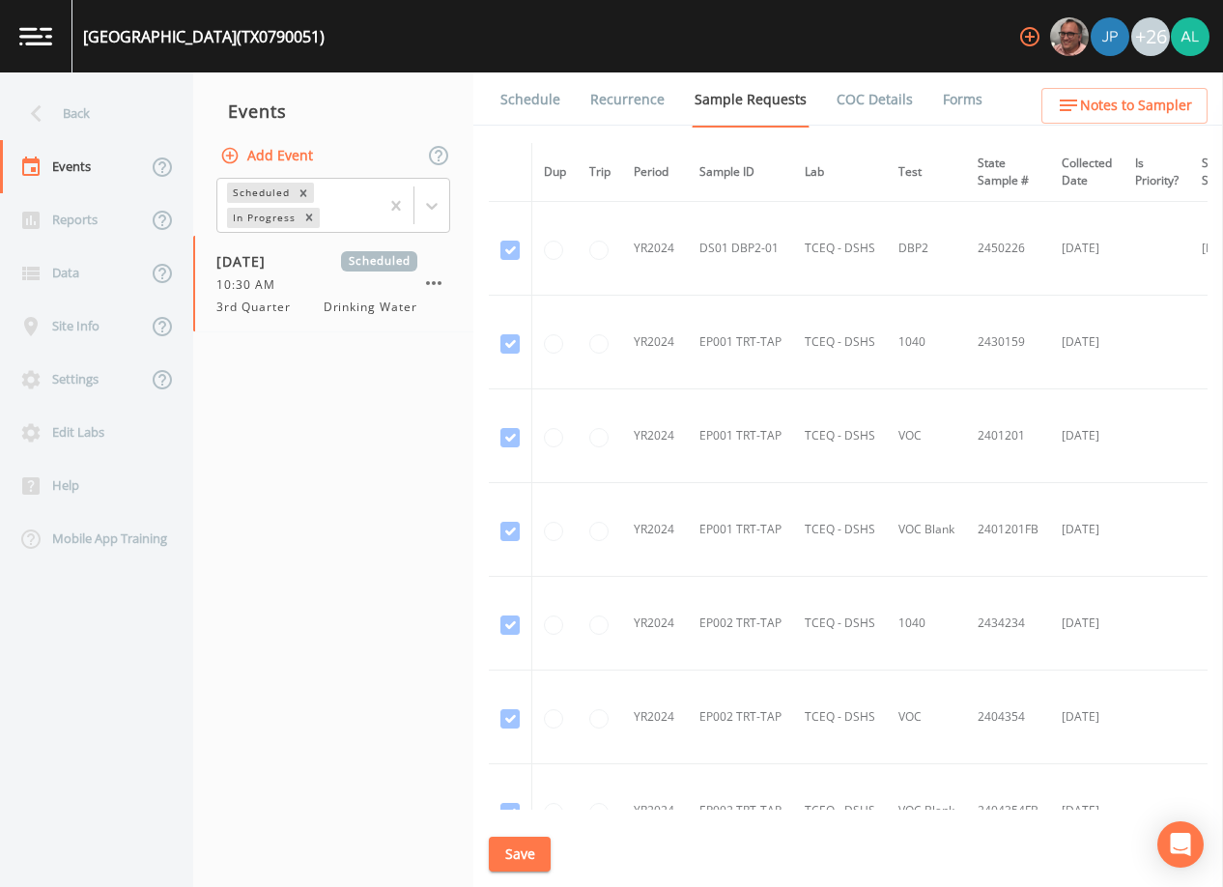
click at [495, 77] on li "Schedule" at bounding box center [518, 99] width 90 height 54
drag, startPoint x: 538, startPoint y: 102, endPoint x: 543, endPoint y: 113, distance: 11.7
click at [539, 103] on link "Schedule" at bounding box center [530, 99] width 66 height 54
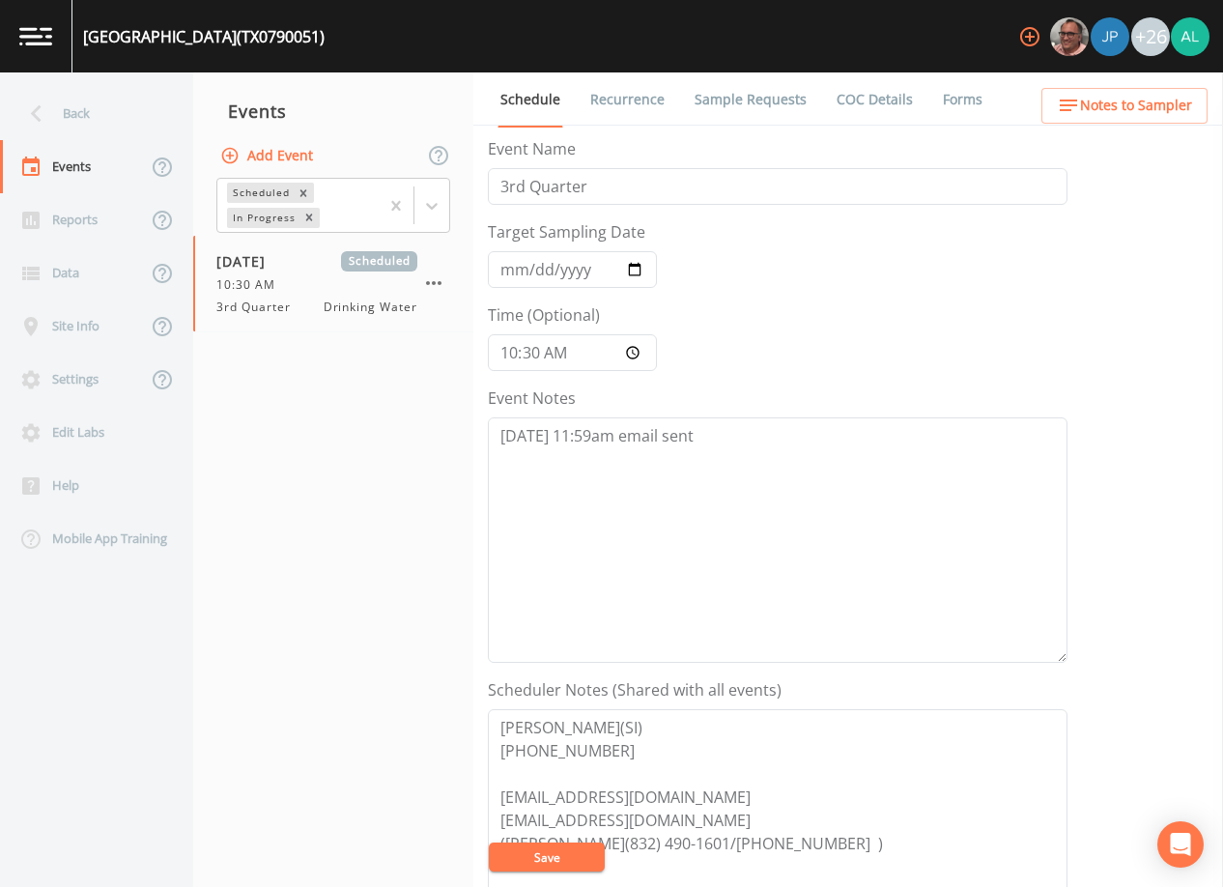
click at [766, 131] on div "Schedule Recurrence Sample Requests COC Details Forms Event Name 3rd Quarter Ta…" at bounding box center [848, 479] width 750 height 814
click at [762, 112] on link "Sample Requests" at bounding box center [751, 99] width 118 height 54
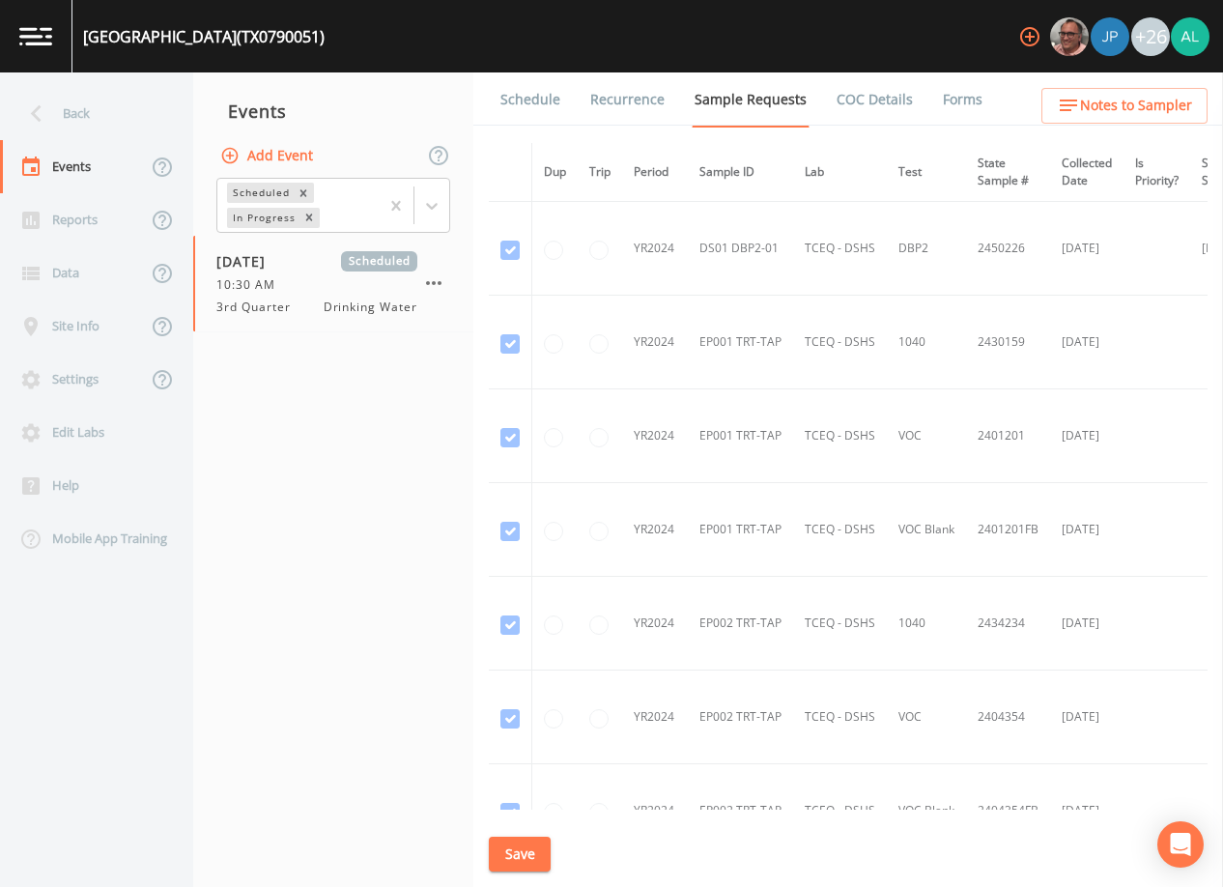
click at [508, 114] on link "Schedule" at bounding box center [530, 99] width 66 height 54
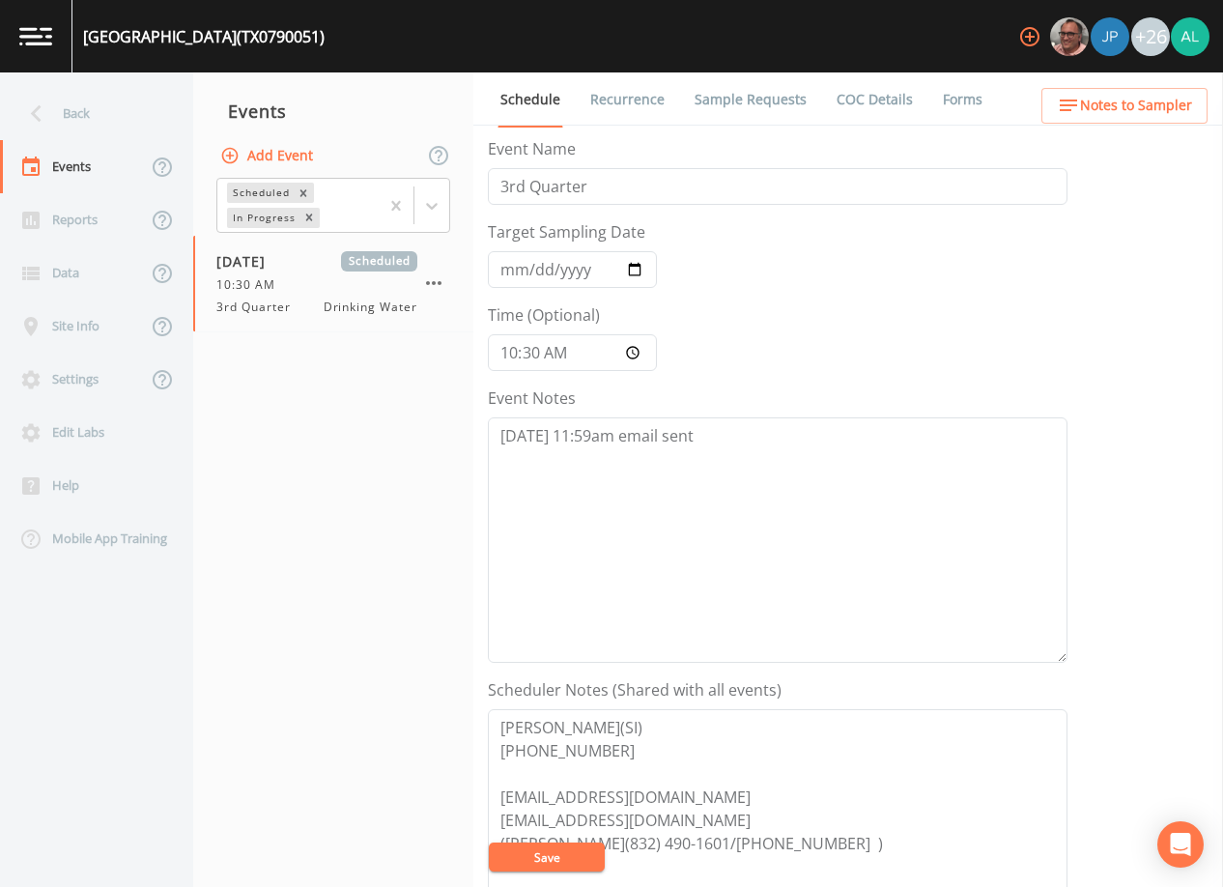
click at [692, 98] on link "Sample Requests" at bounding box center [751, 99] width 118 height 54
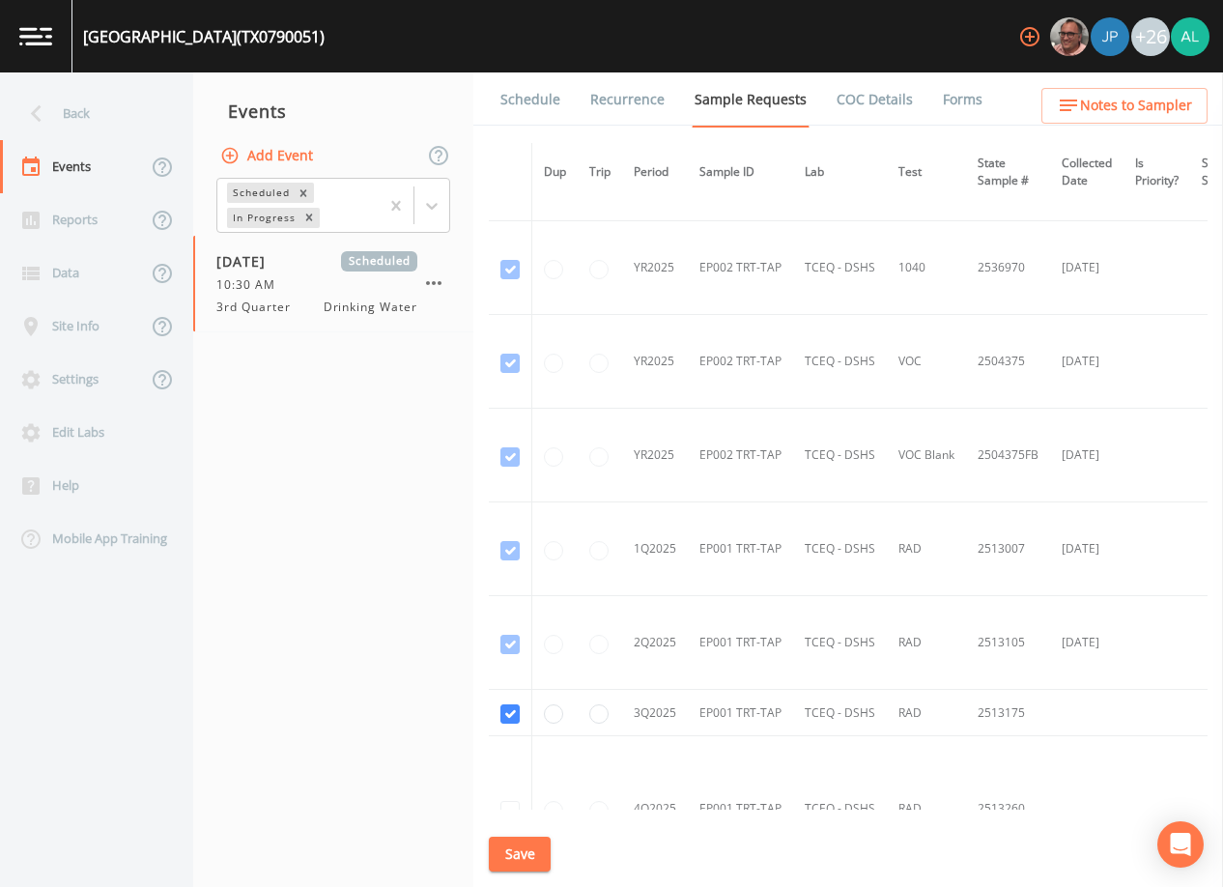
scroll to position [1840, 0]
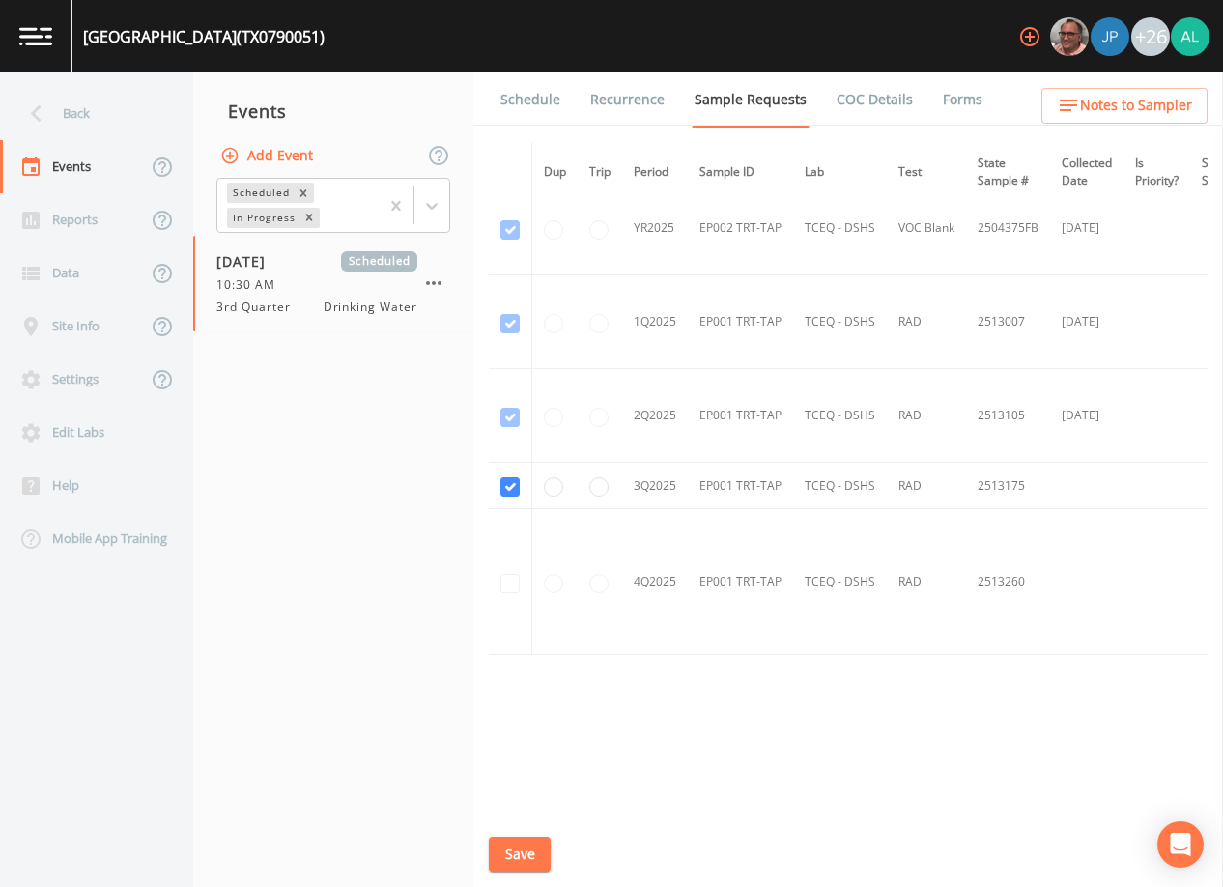
click at [546, 865] on button "Save" at bounding box center [520, 854] width 62 height 36
click at [104, 116] on div "Back" at bounding box center [87, 113] width 174 height 53
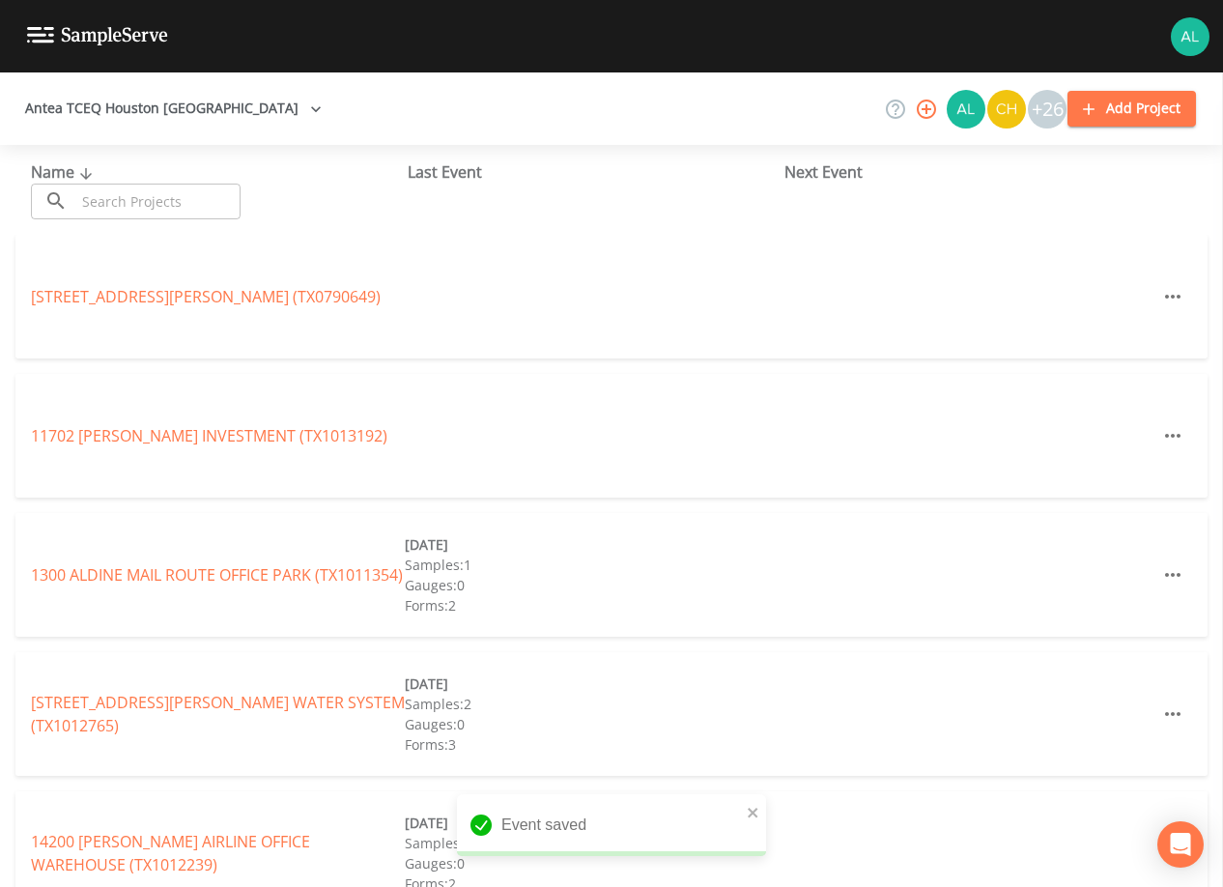
click at [149, 190] on input "text" at bounding box center [157, 202] width 165 height 36
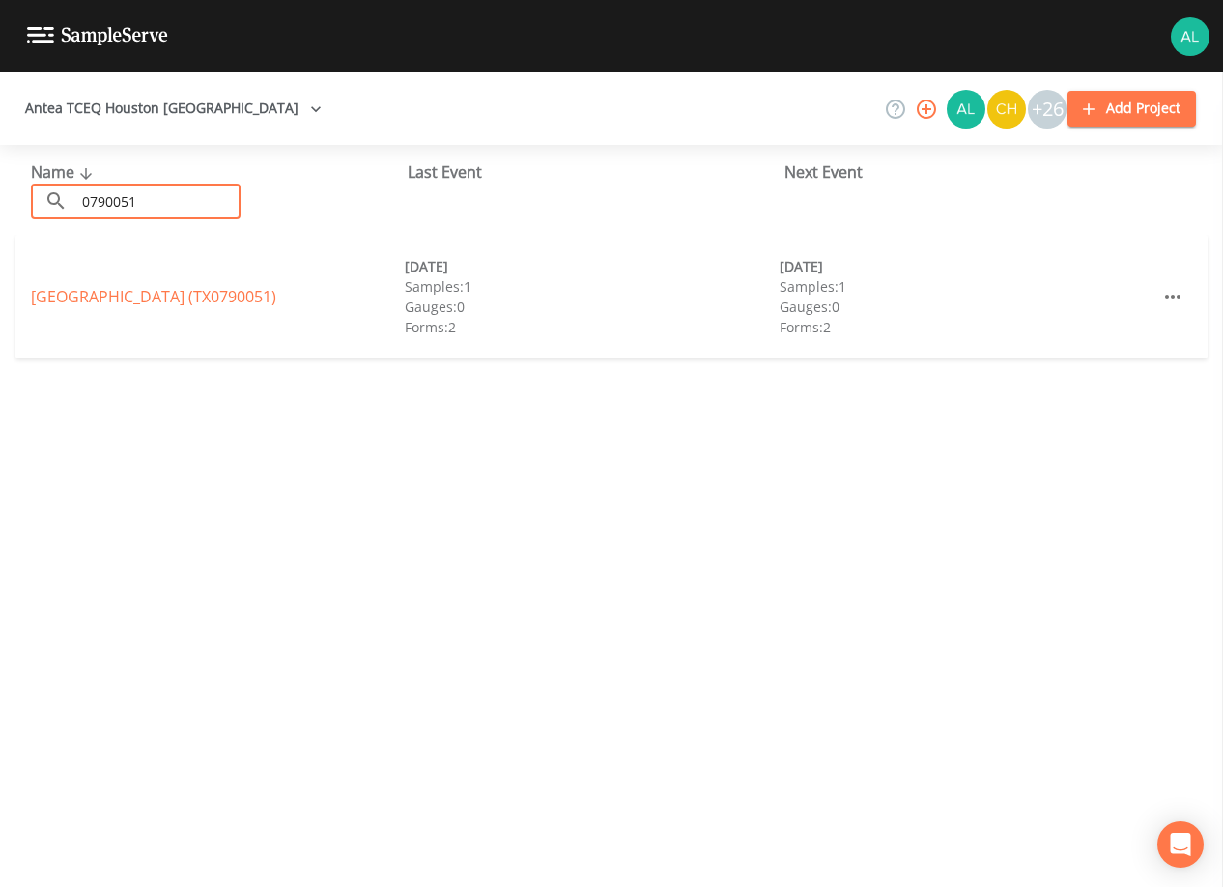
type input "0790051"
drag, startPoint x: 164, startPoint y: 310, endPoint x: 174, endPoint y: 297, distance: 15.8
click at [163, 310] on div "[GEOGRAPHIC_DATA] (TX0790051) [DATE] Samples: 1 Gauges: 0 Forms: 2 [DATE] Sampl…" at bounding box center [611, 297] width 1192 height 124
click at [180, 292] on link "[GEOGRAPHIC_DATA] (TX0790051)" at bounding box center [153, 296] width 245 height 21
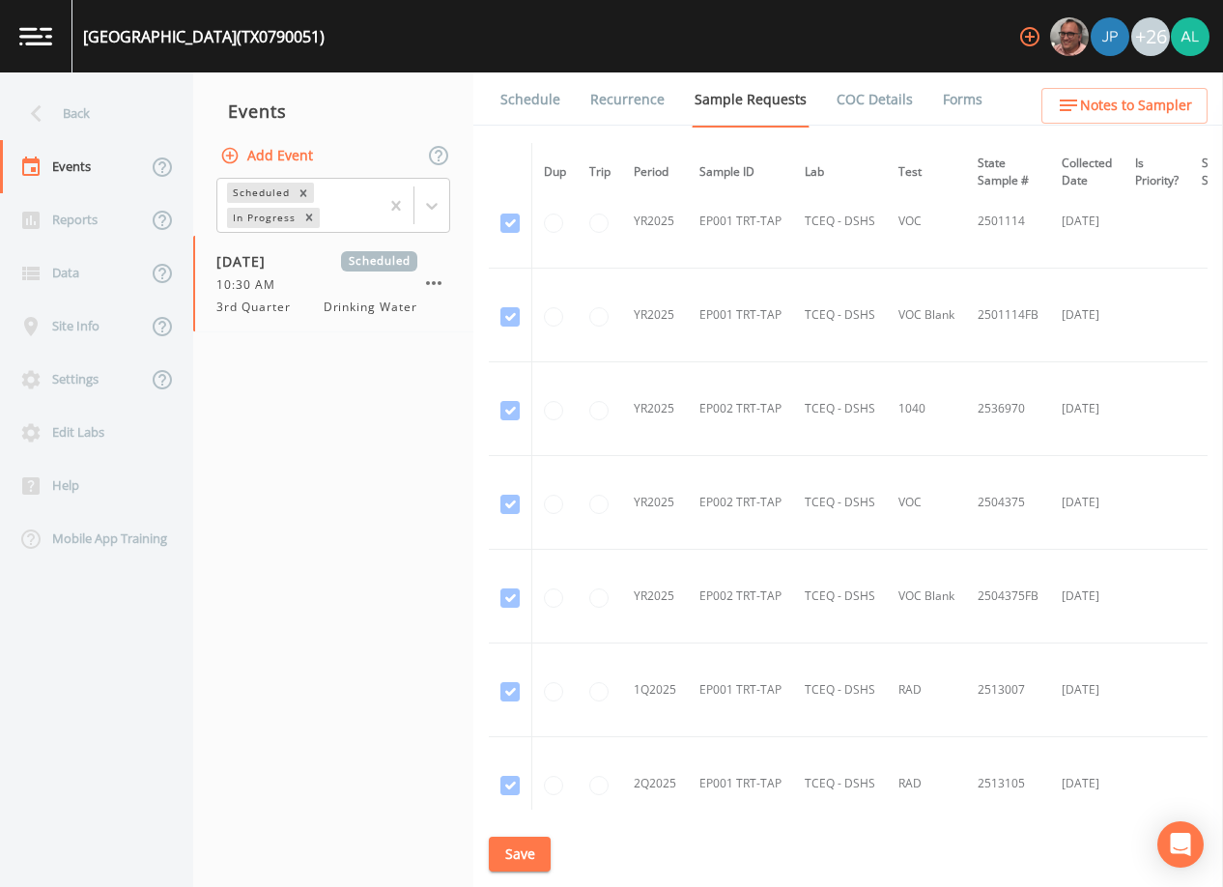
scroll to position [1840, 0]
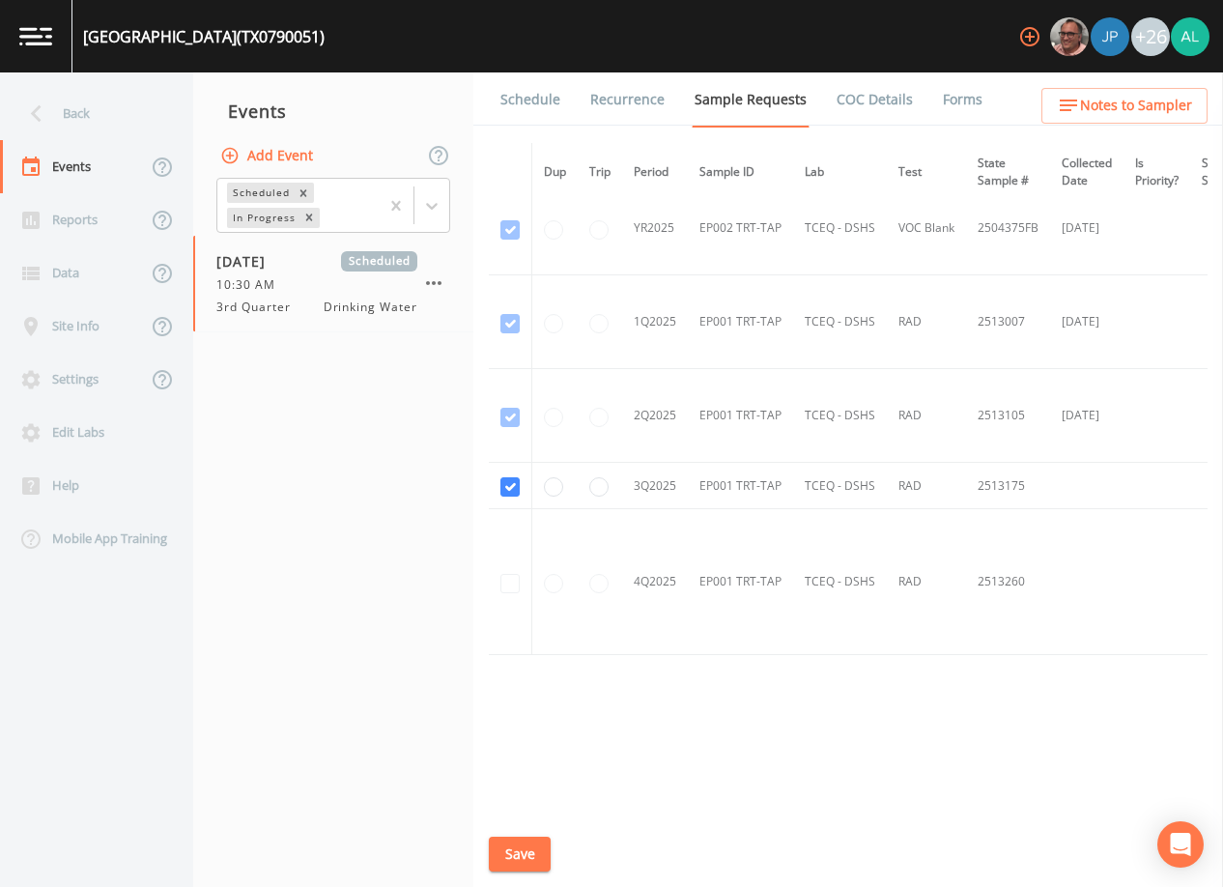
click at [532, 103] on link "Schedule" at bounding box center [530, 99] width 66 height 54
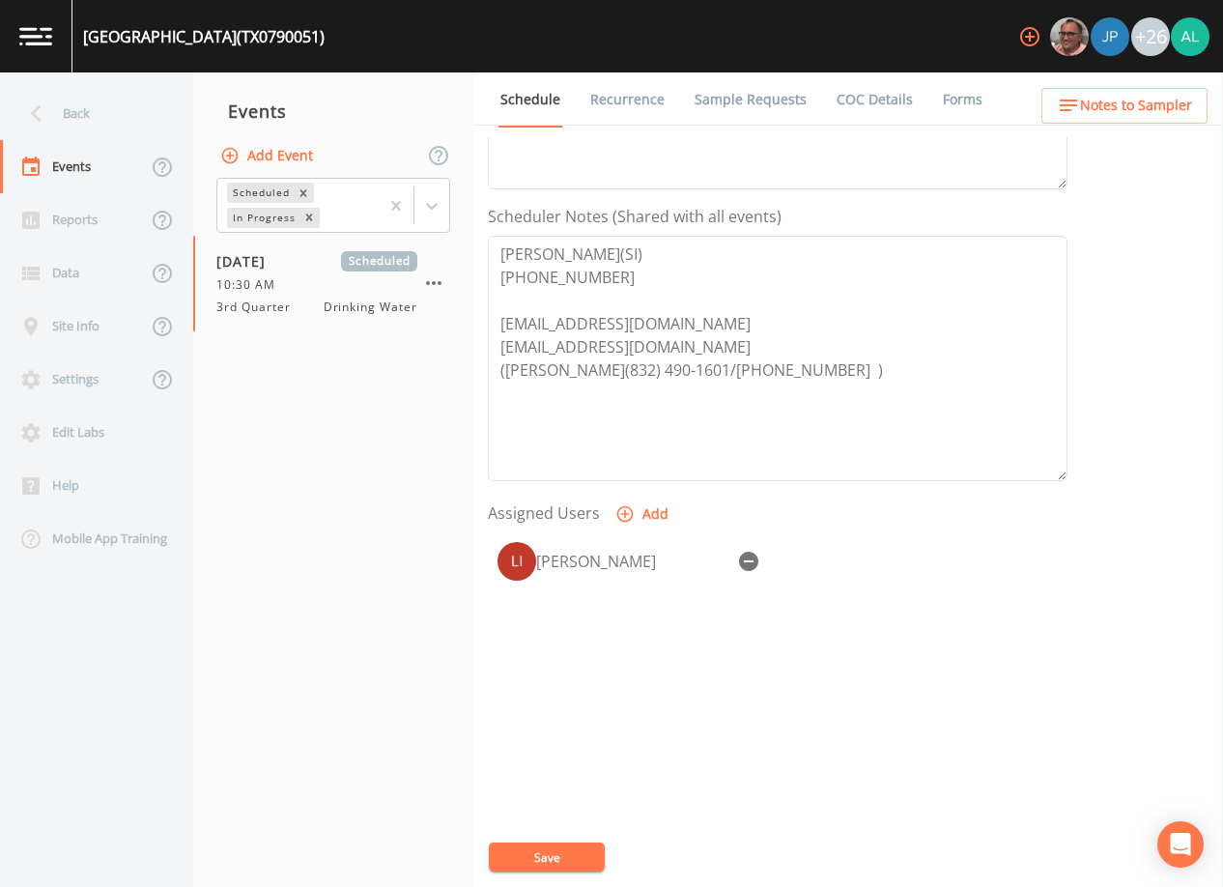
scroll to position [476, 0]
drag, startPoint x: 766, startPoint y: 562, endPoint x: 743, endPoint y: 562, distance: 23.2
click at [762, 562] on button "button" at bounding box center [748, 558] width 39 height 39
click at [537, 861] on button "Save" at bounding box center [547, 856] width 116 height 29
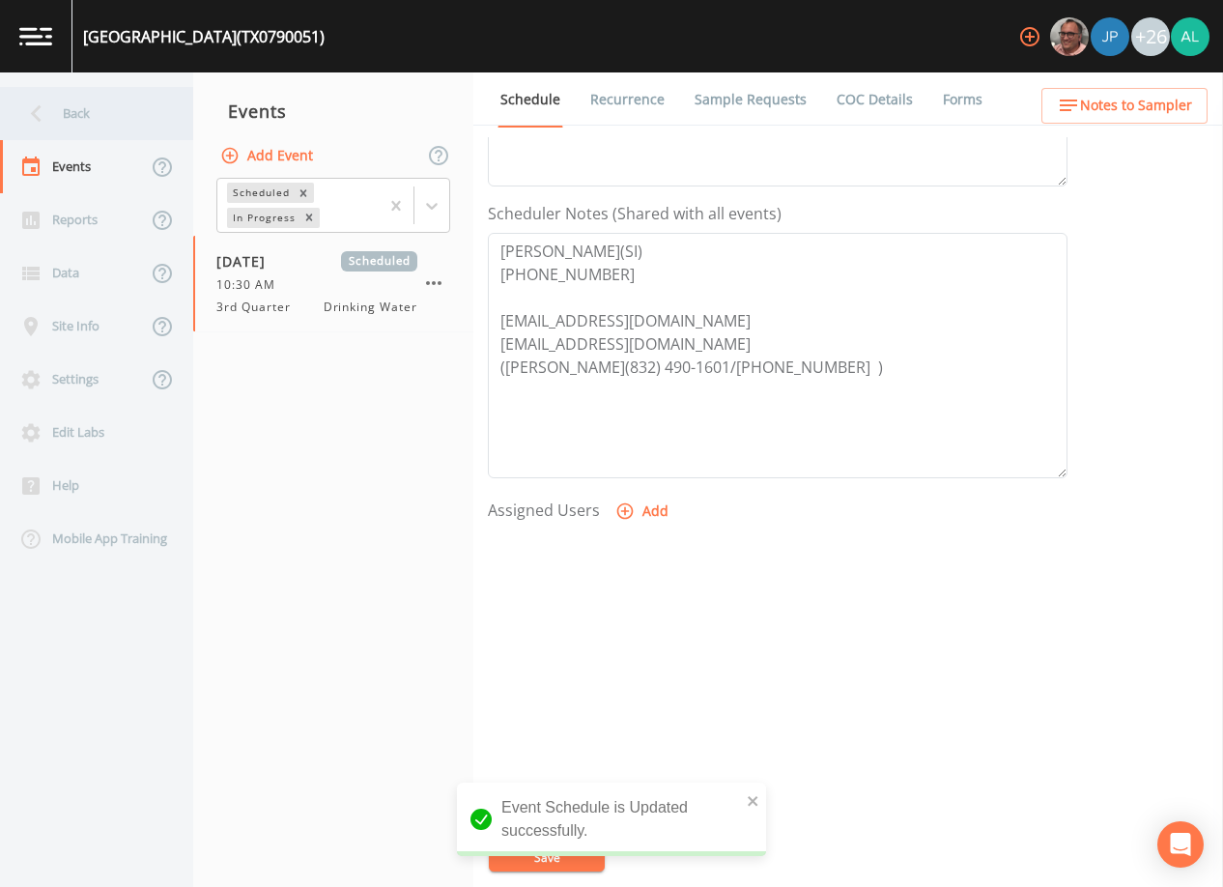
click at [107, 122] on div "Back" at bounding box center [87, 113] width 174 height 53
